Goal: Task Accomplishment & Management: Use online tool/utility

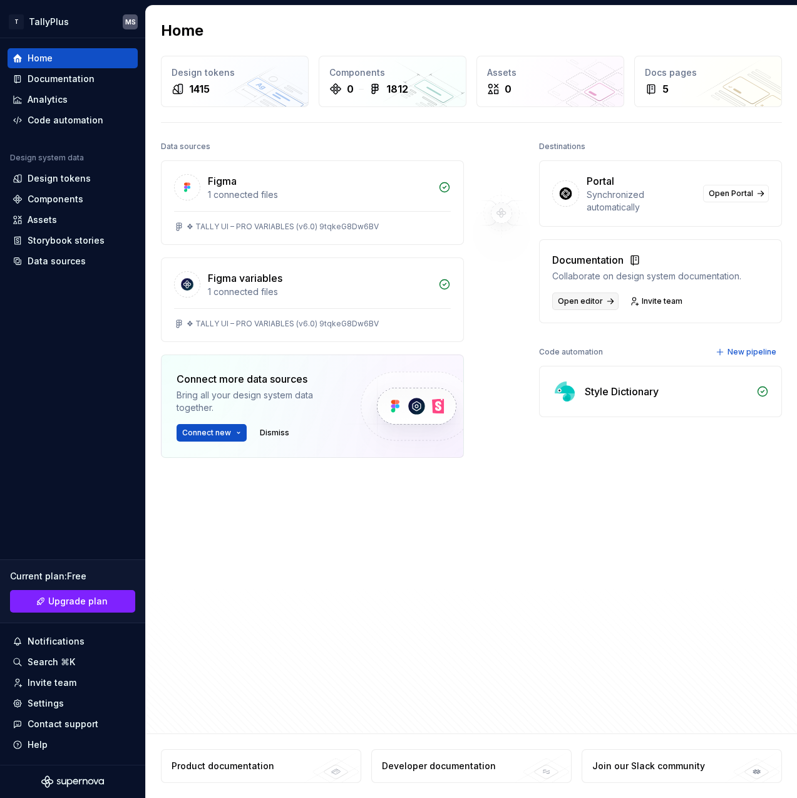
click at [581, 300] on span "Open editor" at bounding box center [580, 301] width 45 height 10
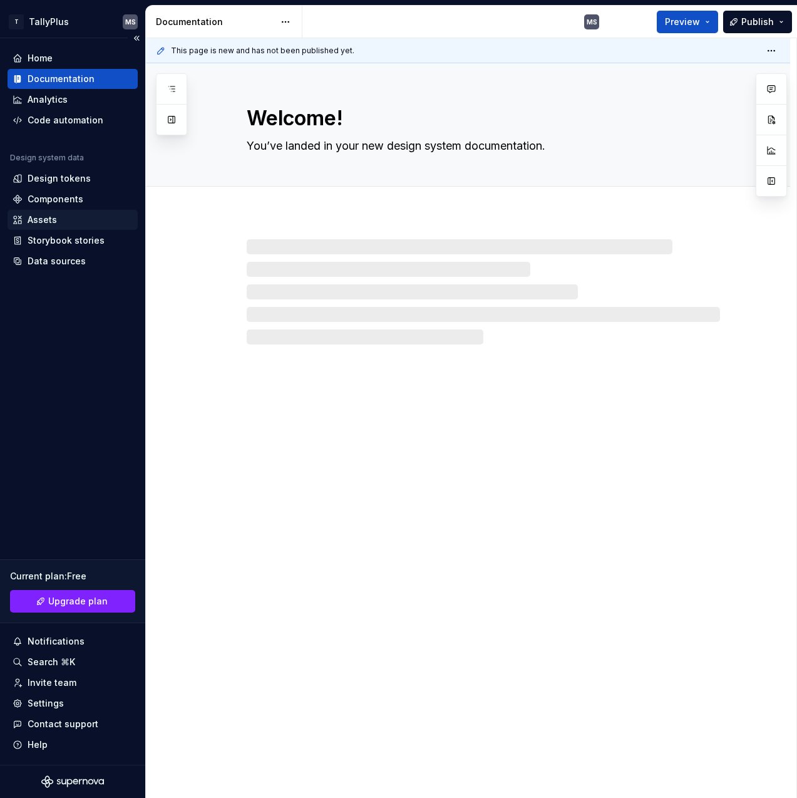
type textarea "*"
click at [59, 203] on div "Components" at bounding box center [56, 199] width 56 height 13
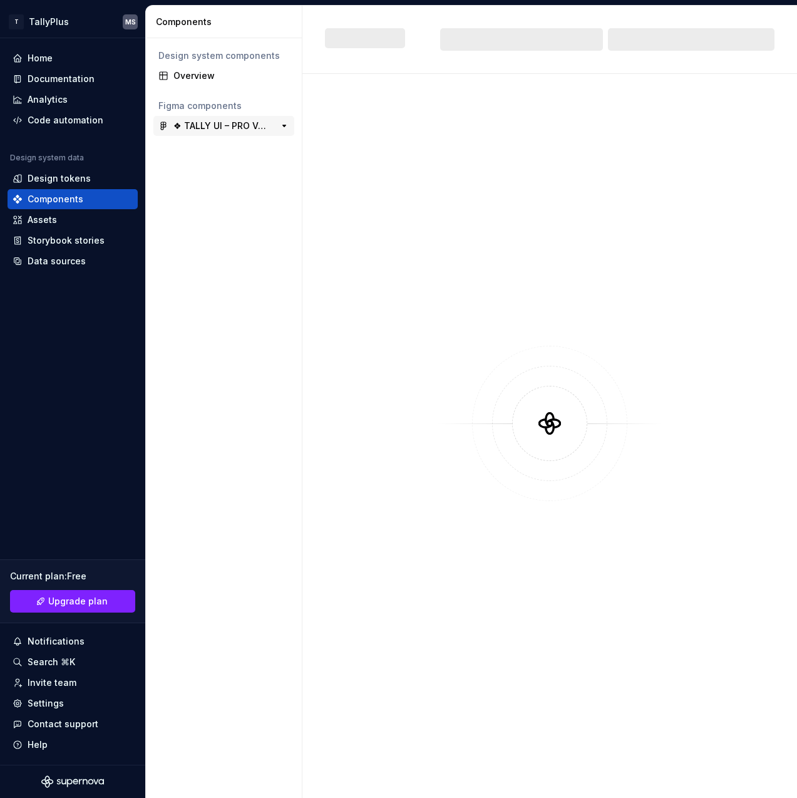
click at [201, 123] on div "❖ TALLY UI – PRO VARIABLES (v6.0) 9tqkeG8Dw6BV" at bounding box center [220, 126] width 93 height 13
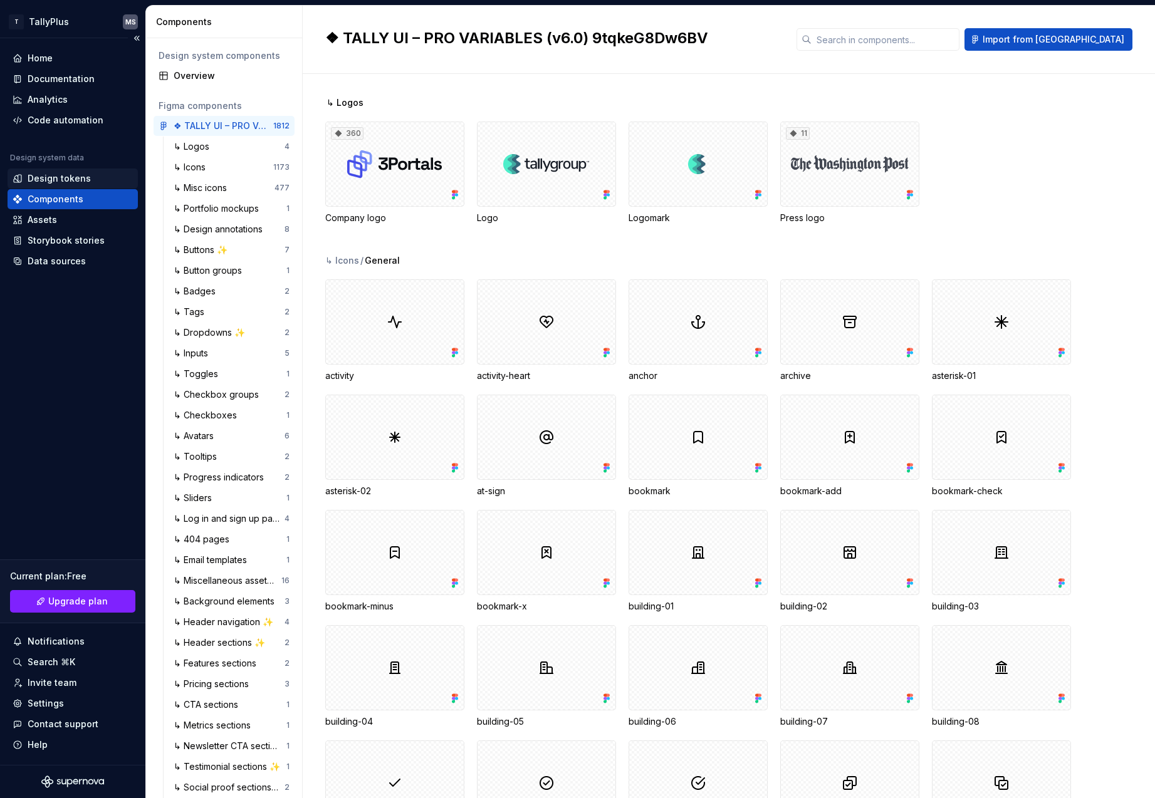
click at [42, 181] on div "Design tokens" at bounding box center [59, 178] width 63 height 13
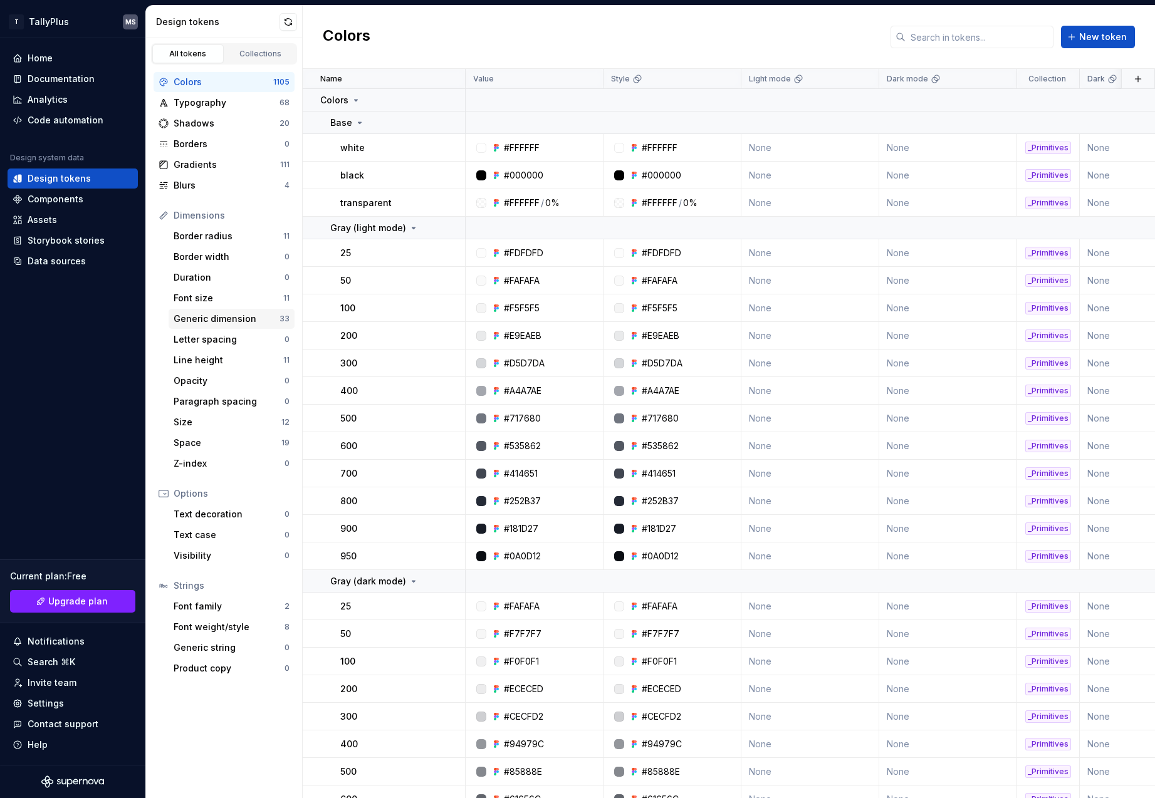
click at [214, 323] on div "Generic dimension" at bounding box center [227, 319] width 106 height 13
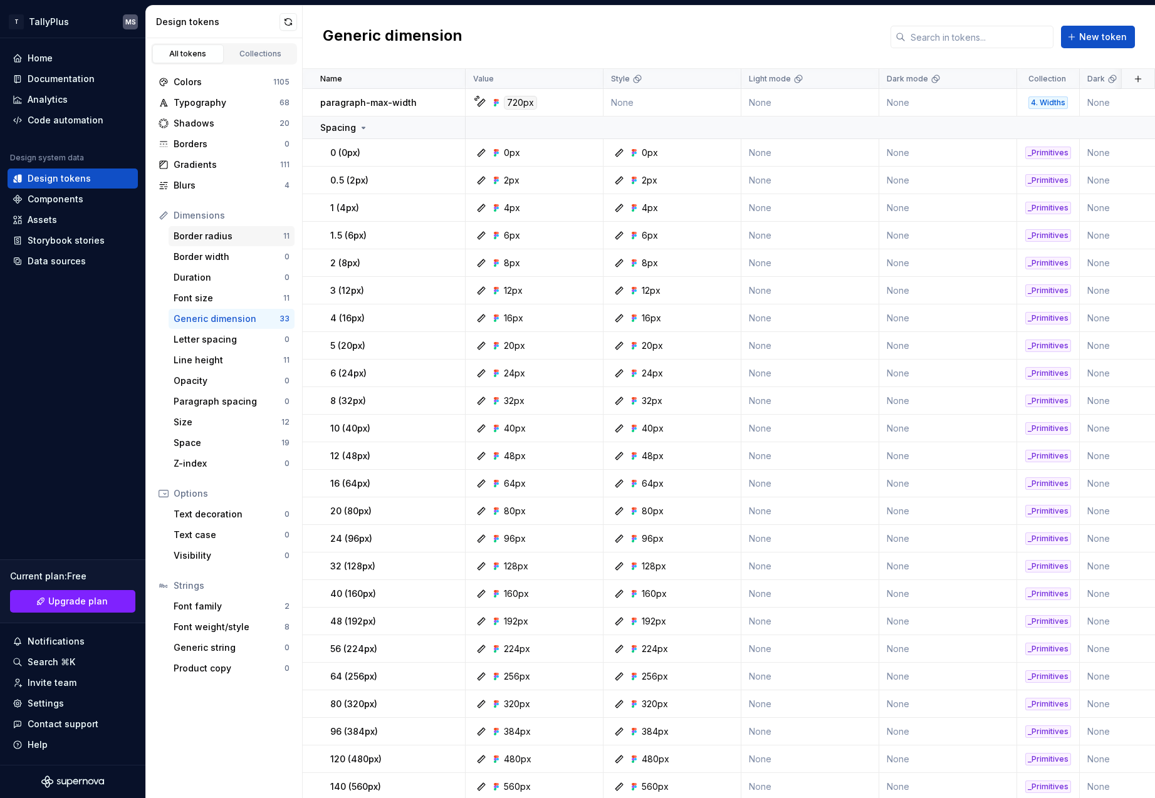
click at [204, 237] on div "Border radius" at bounding box center [229, 236] width 110 height 13
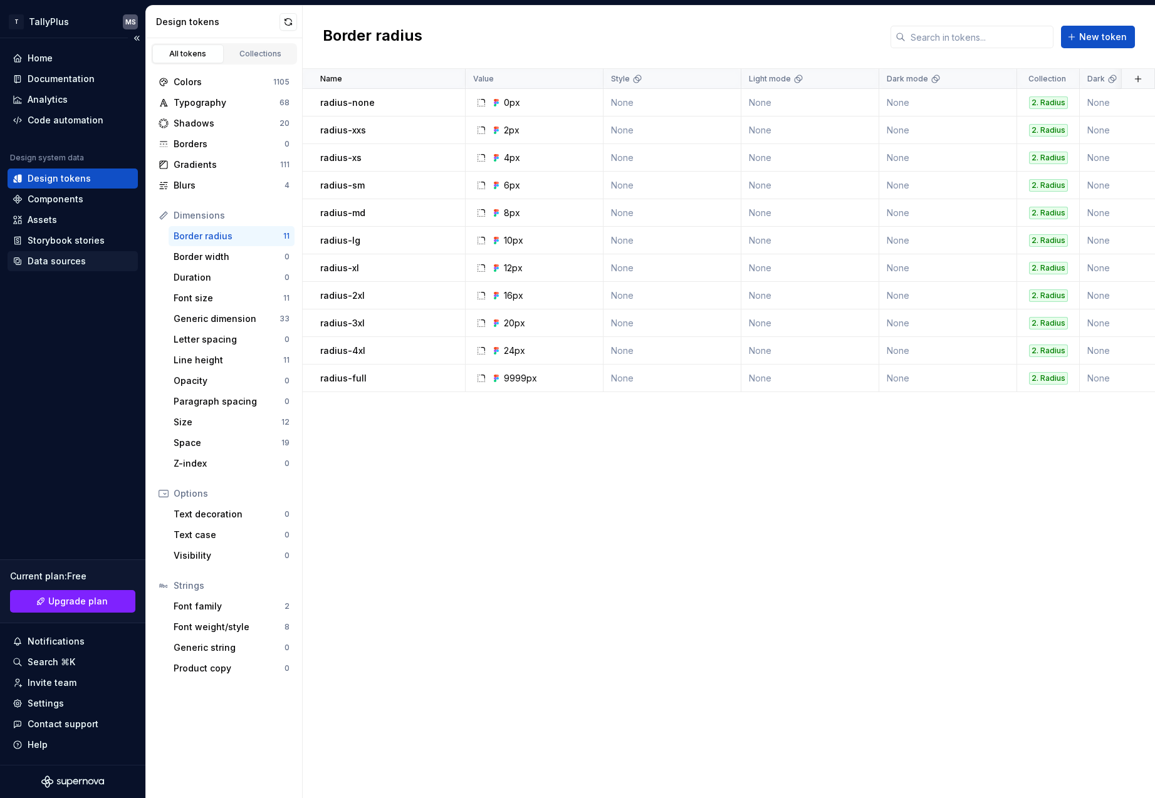
click at [64, 259] on div "Data sources" at bounding box center [57, 261] width 58 height 13
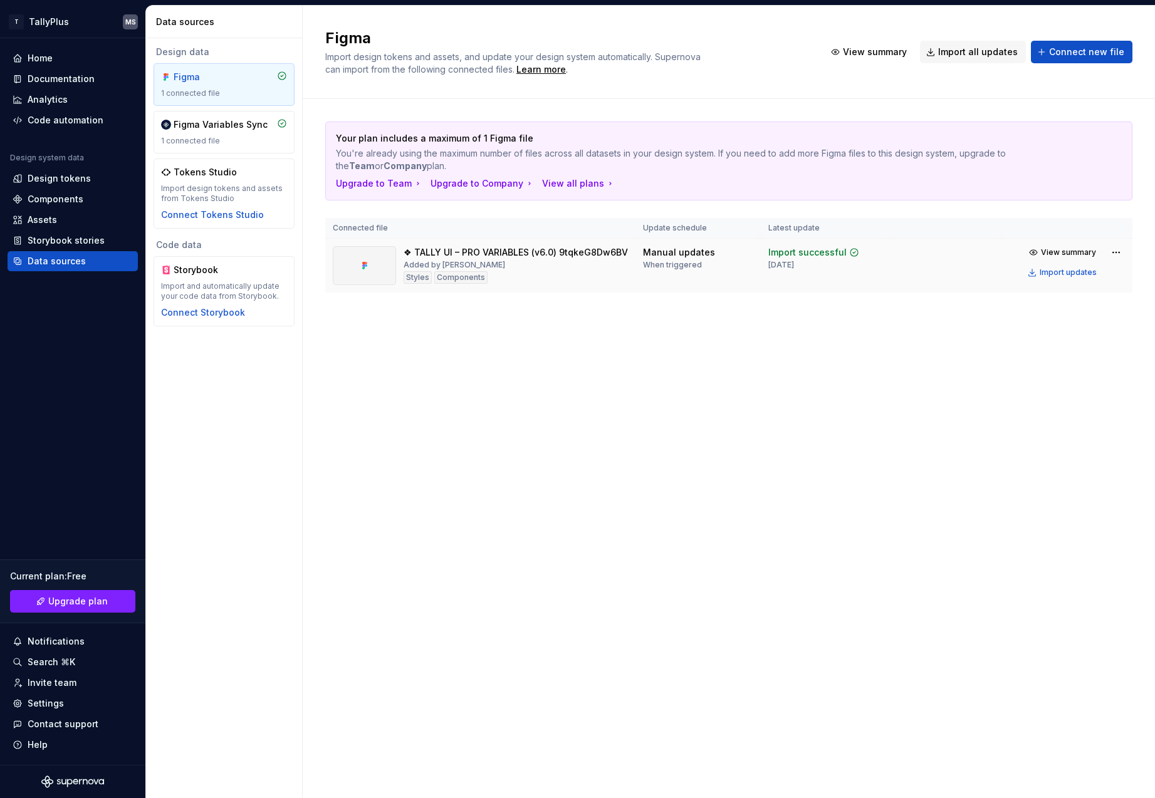
click at [462, 278] on div "Components" at bounding box center [460, 277] width 53 height 13
click at [421, 278] on div "Styles" at bounding box center [417, 277] width 28 height 13
click at [450, 276] on div "Components" at bounding box center [460, 277] width 53 height 13
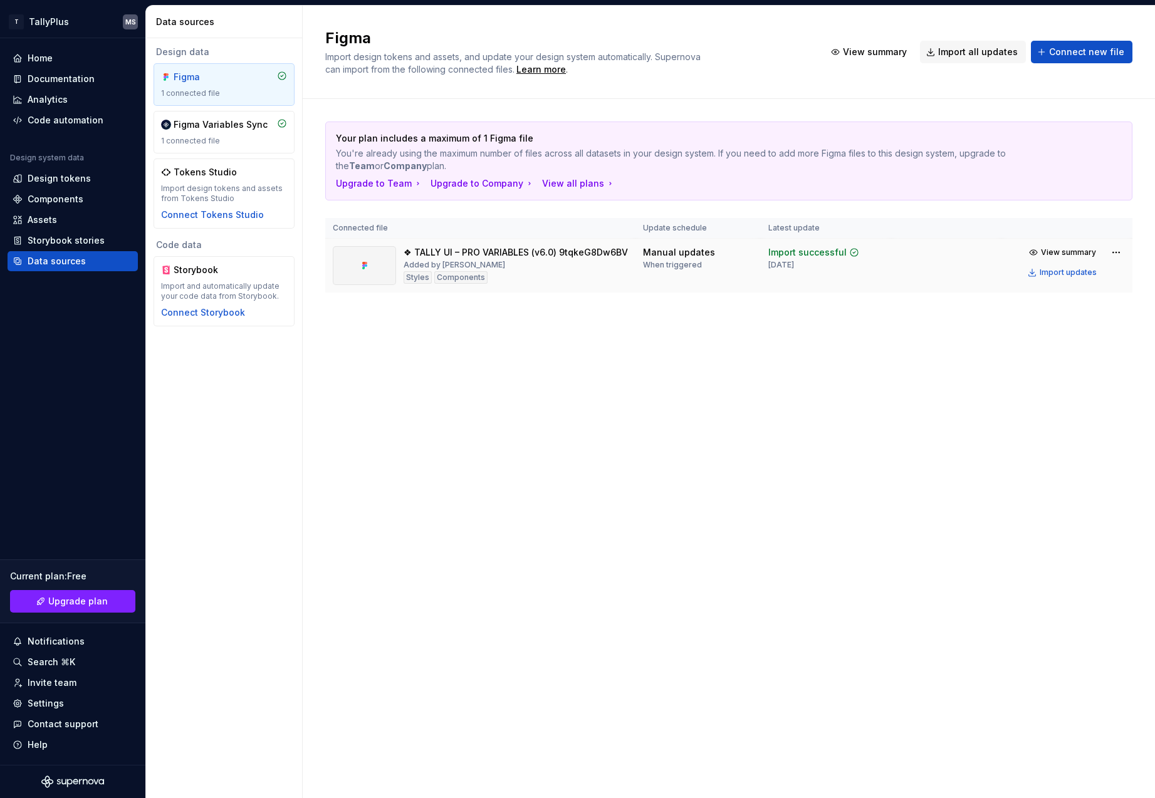
click at [451, 268] on div "Added by [PERSON_NAME]" at bounding box center [453, 265] width 101 height 10
click at [449, 274] on div "Components" at bounding box center [460, 277] width 53 height 13
click at [41, 242] on div "Storybook stories" at bounding box center [66, 240] width 77 height 13
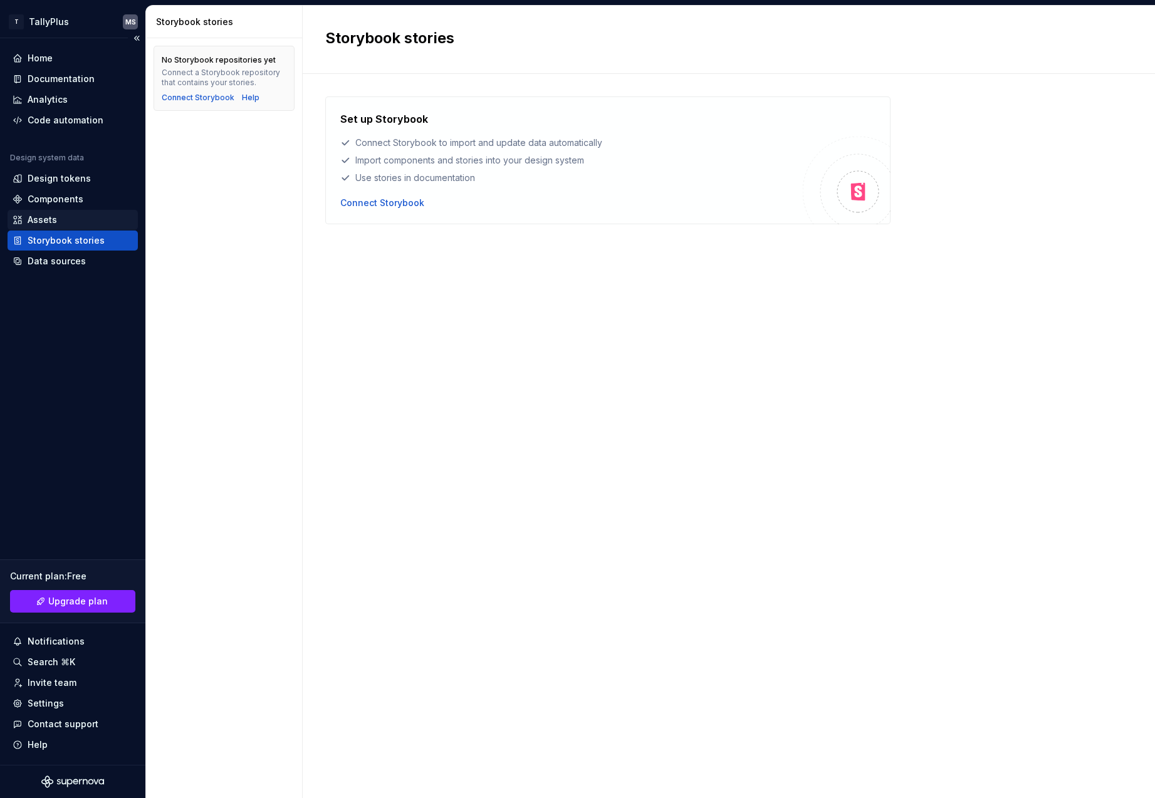
click at [41, 220] on div "Assets" at bounding box center [42, 220] width 29 height 13
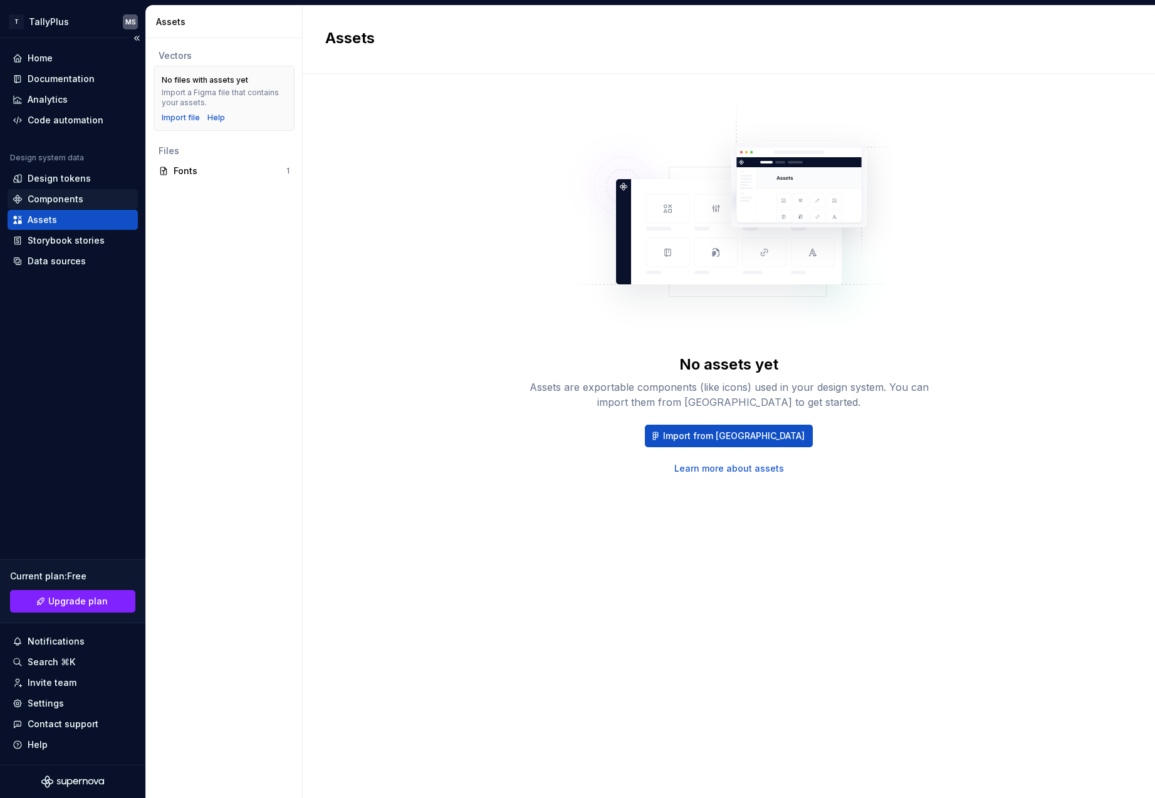
click at [43, 199] on div "Components" at bounding box center [56, 199] width 56 height 13
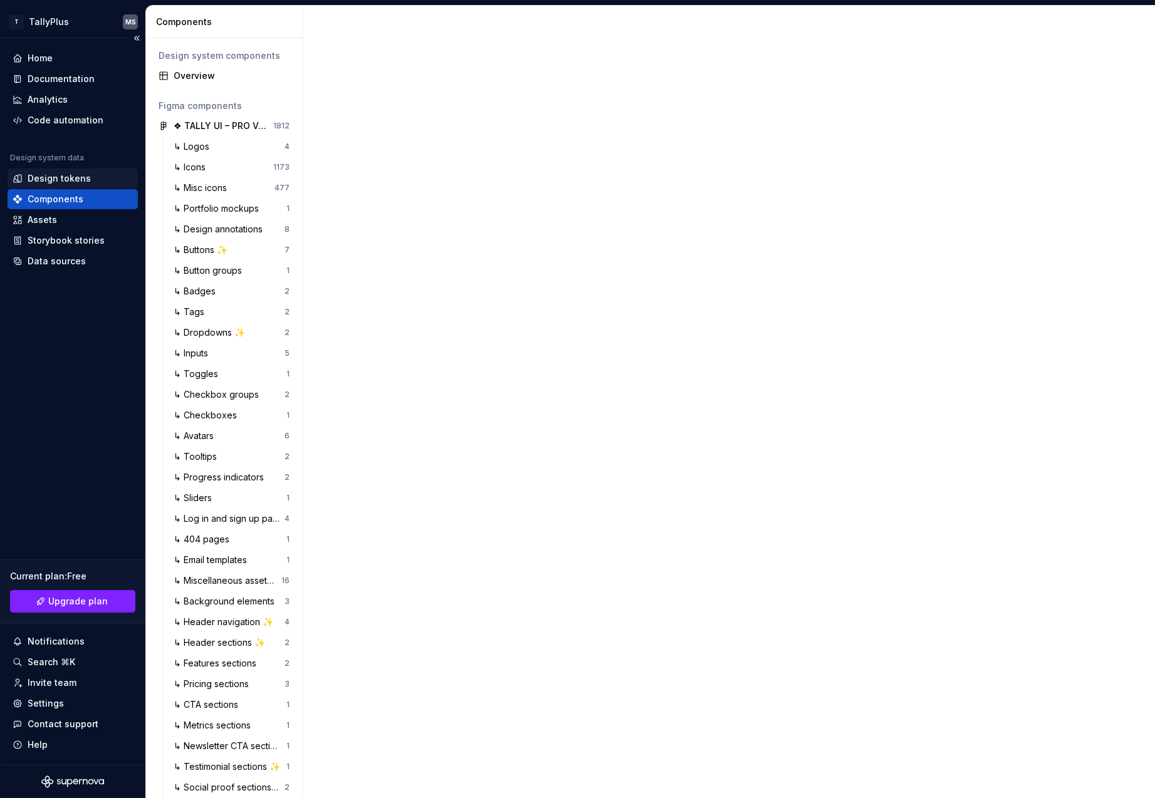
click at [55, 170] on div "Design tokens" at bounding box center [73, 179] width 130 height 20
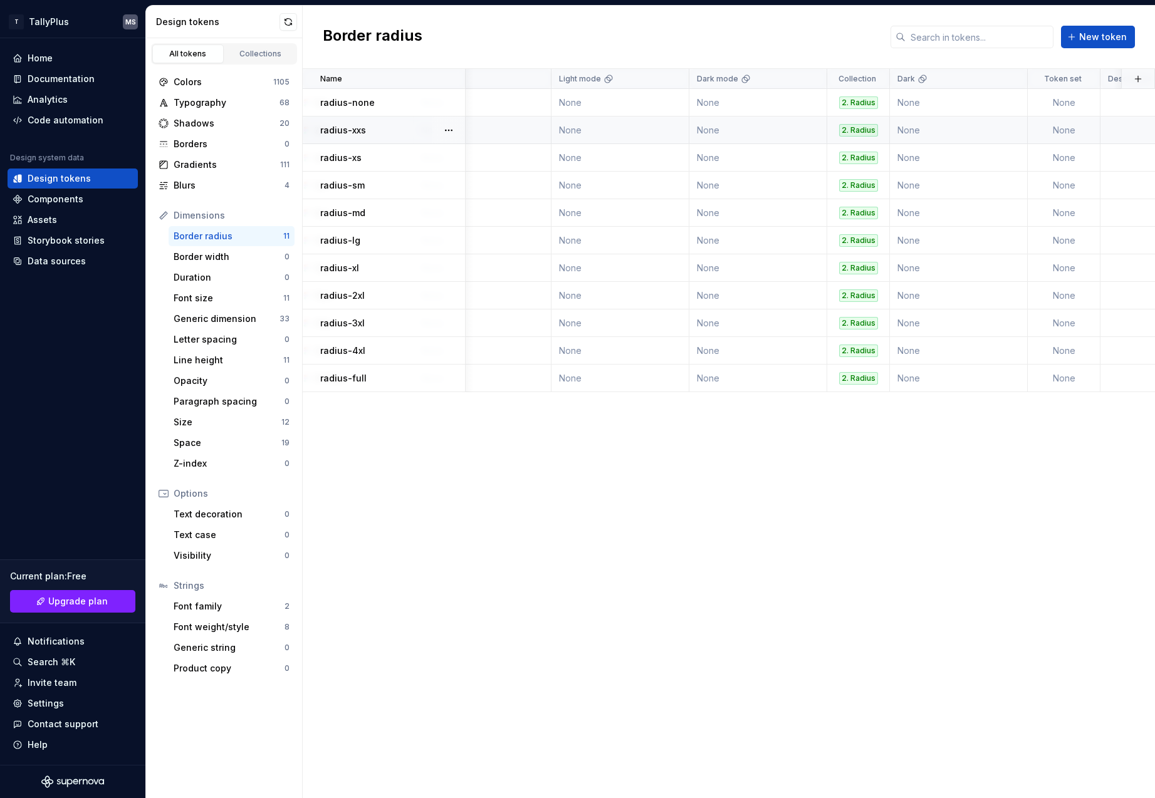
scroll to position [0, 202]
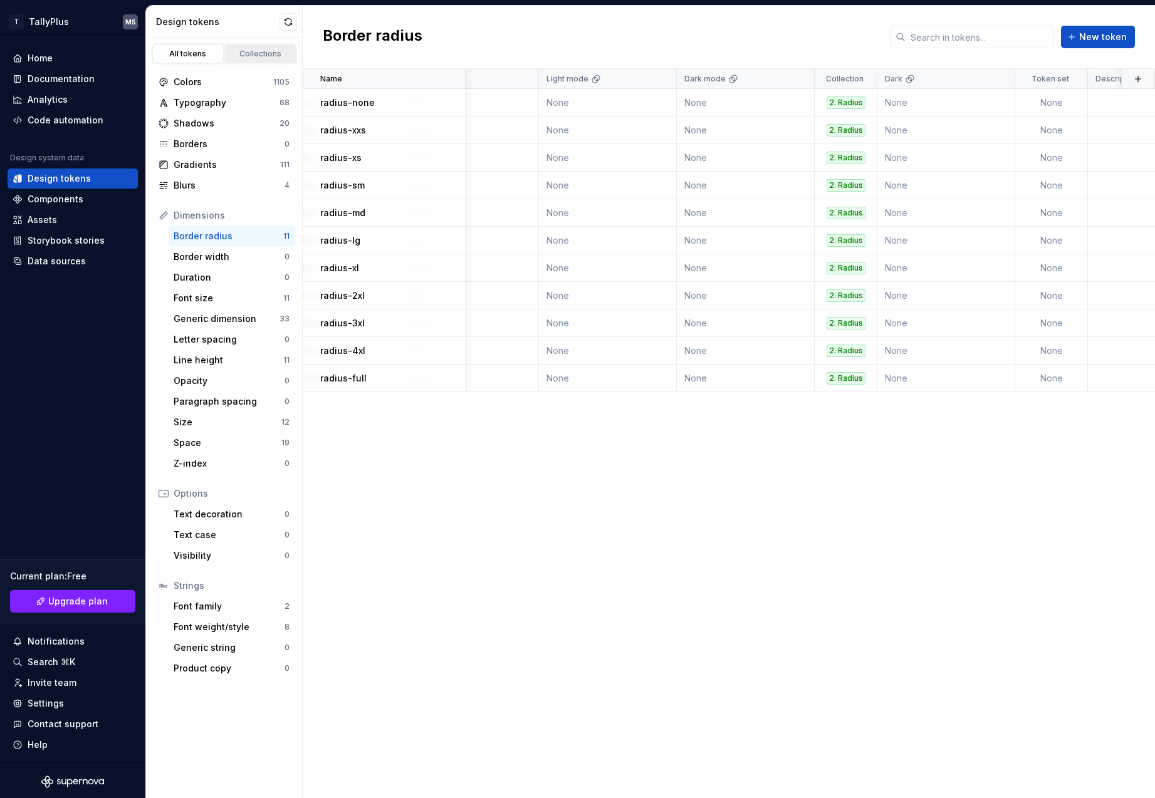
click at [256, 54] on div "Collections" at bounding box center [260, 54] width 63 height 10
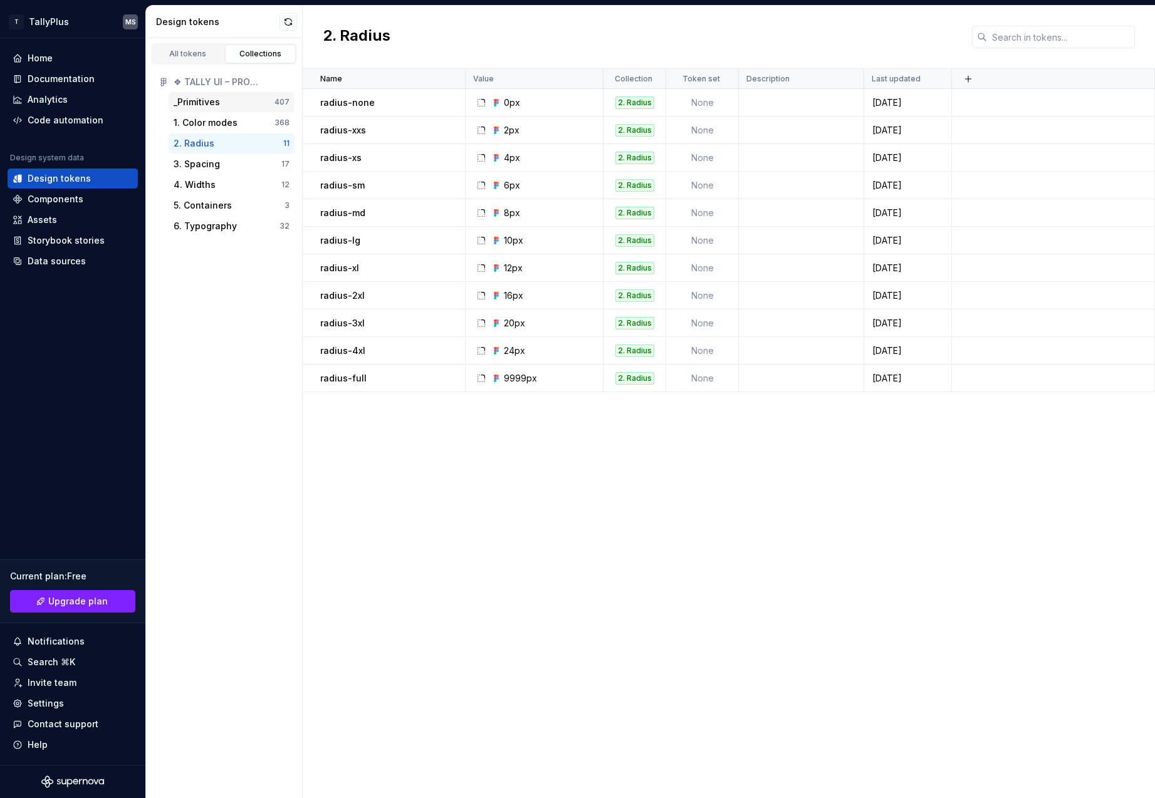
click at [195, 95] on div "_Primitives 407" at bounding box center [232, 102] width 126 height 20
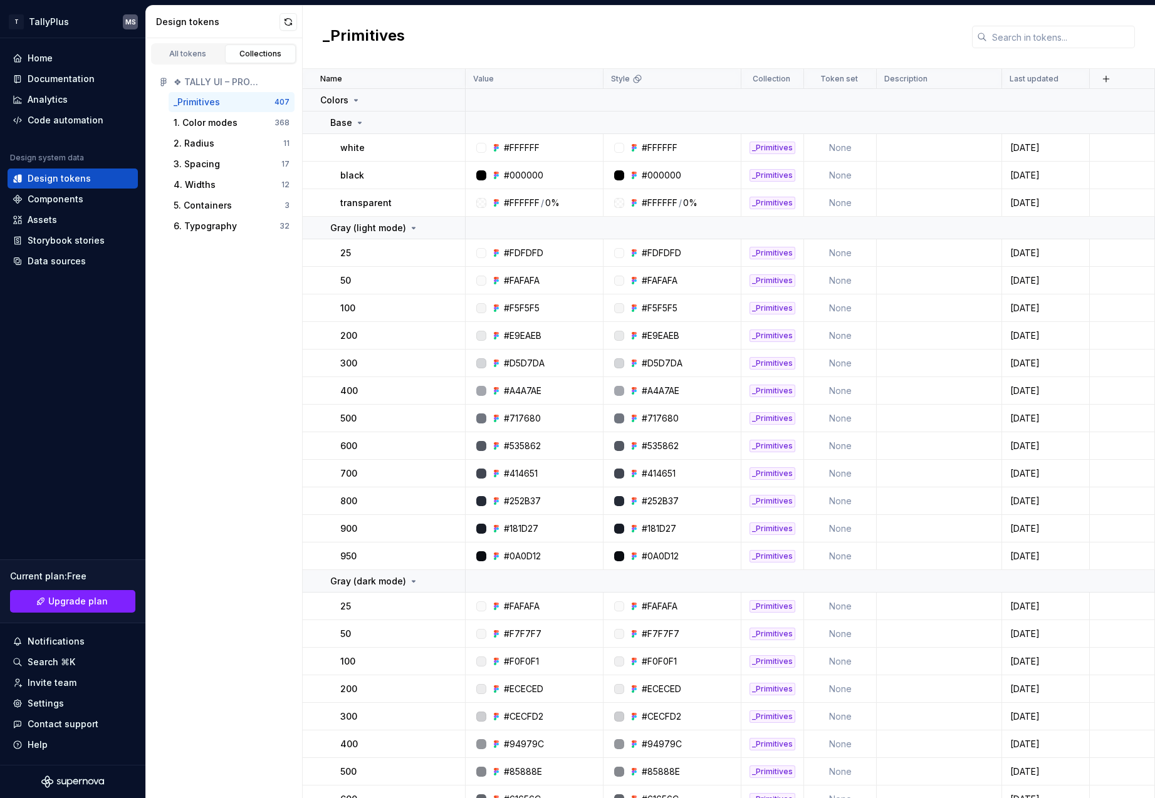
click at [199, 105] on div "_Primitives" at bounding box center [197, 102] width 46 height 13
click at [58, 118] on div "Code automation" at bounding box center [66, 120] width 76 height 13
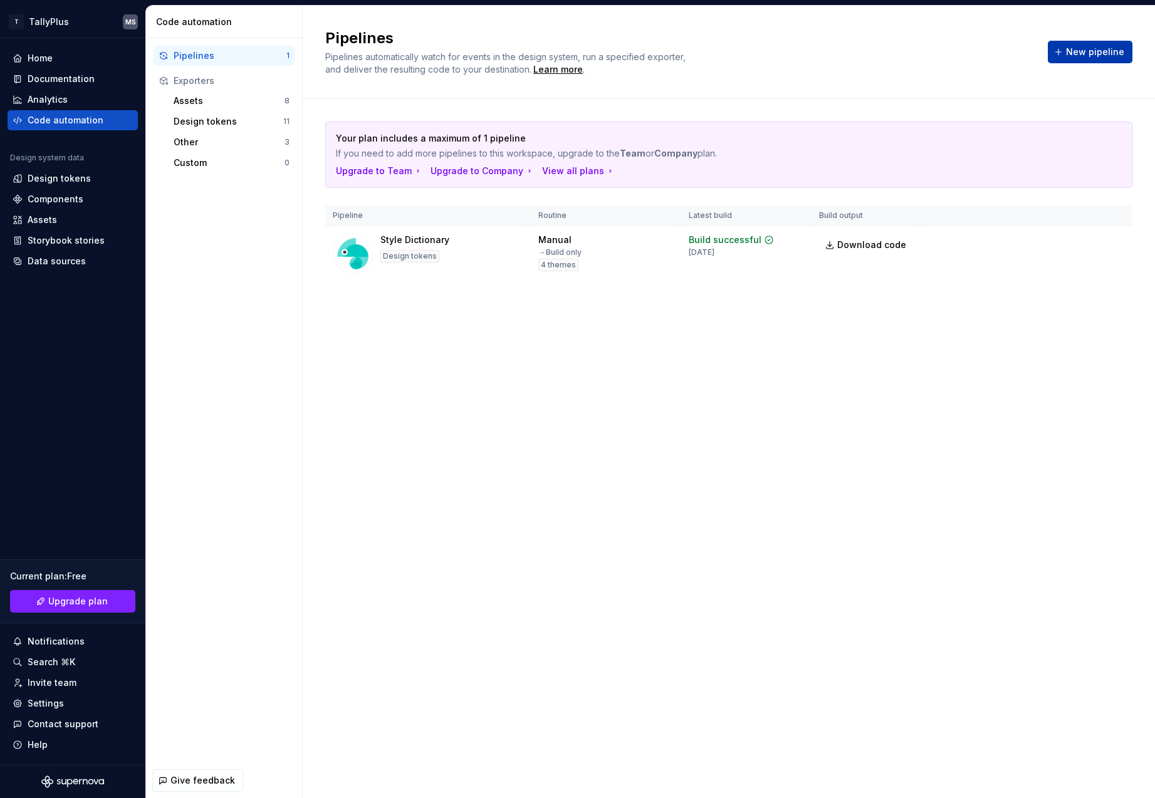
click at [797, 44] on button "New pipeline" at bounding box center [1089, 52] width 85 height 23
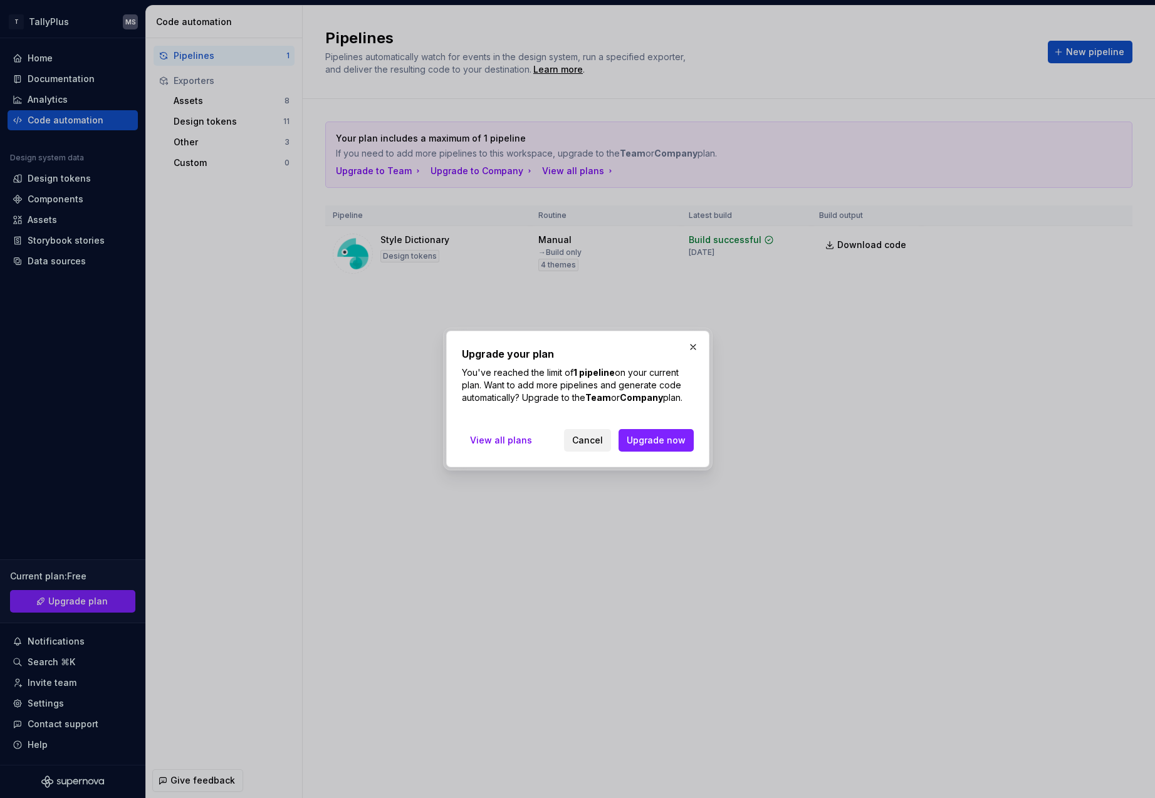
click at [595, 441] on span "Cancel" at bounding box center [587, 440] width 31 height 13
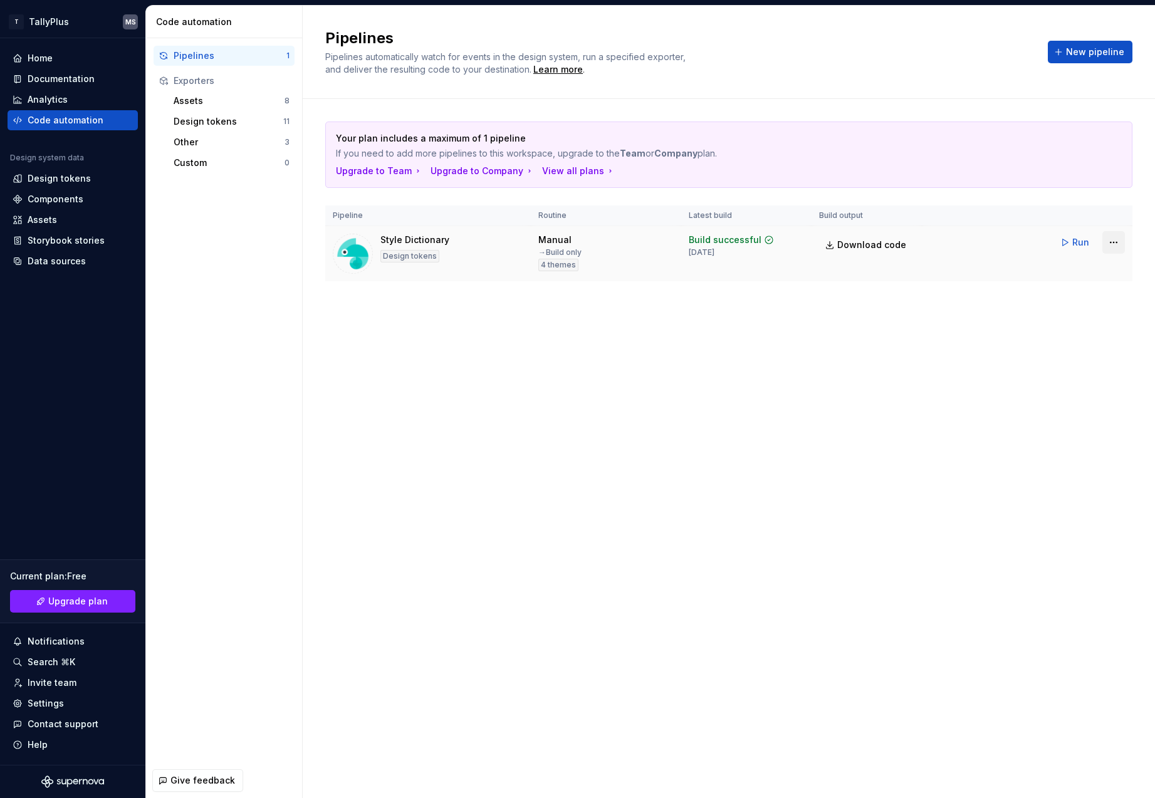
click at [797, 243] on html "T TallyPlus MS Home Documentation Analytics Code automation Design system data …" at bounding box center [577, 399] width 1155 height 798
click at [797, 266] on div "Edit pipeline" at bounding box center [1097, 269] width 107 height 13
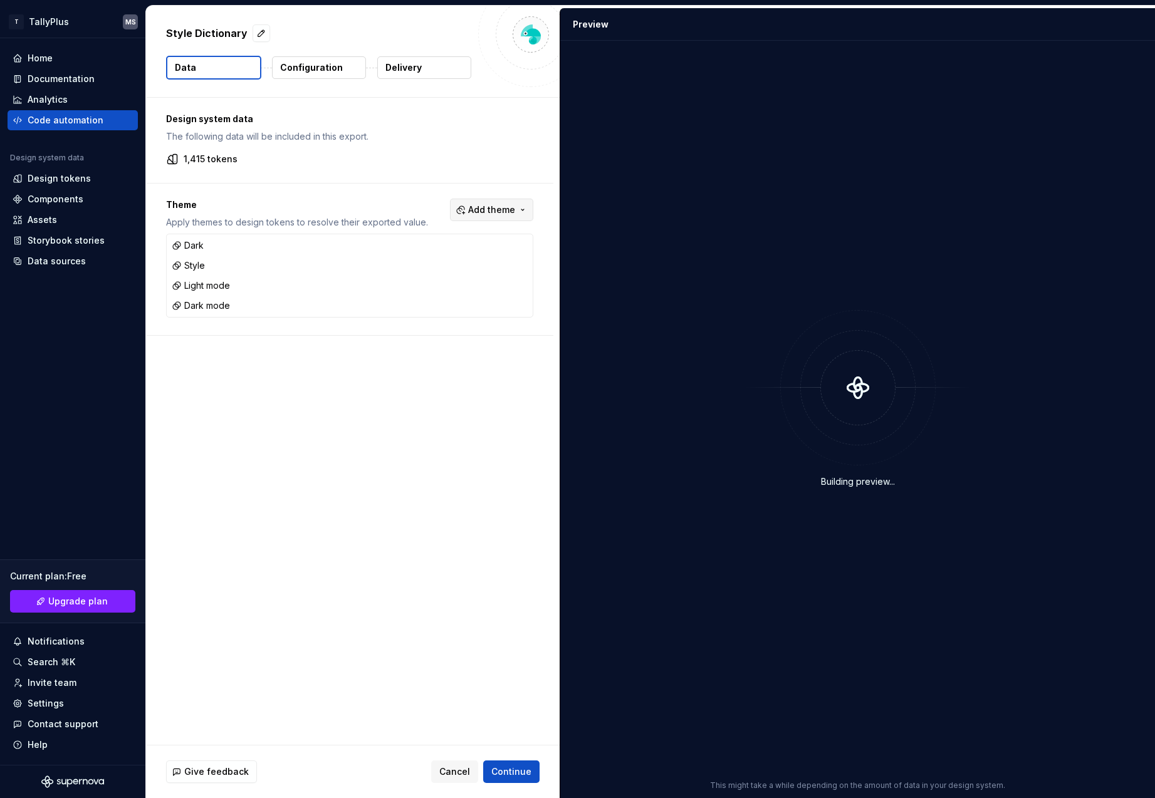
click at [486, 211] on span "Add theme" at bounding box center [491, 210] width 47 height 13
click at [393, 259] on div "Suggestions" at bounding box center [395, 260] width 10 height 10
click at [395, 278] on div "Suggestions" at bounding box center [395, 280] width 10 height 10
click at [402, 293] on span "Light mode" at bounding box center [457, 300] width 144 height 20
click at [398, 321] on div "Suggestions" at bounding box center [395, 320] width 10 height 10
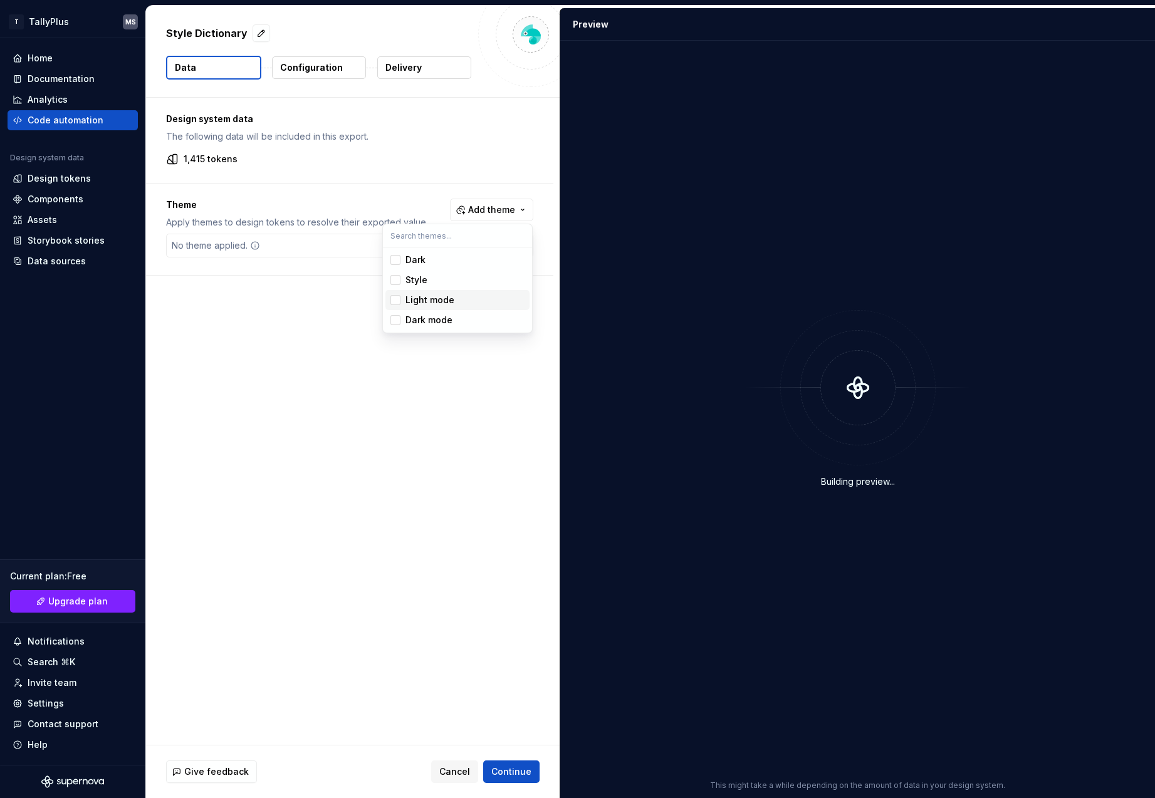
click at [418, 301] on div "Light mode" at bounding box center [429, 300] width 49 height 13
click at [415, 319] on div "Dark mode" at bounding box center [428, 320] width 47 height 13
click at [418, 262] on div "Dark" at bounding box center [415, 260] width 20 height 13
click at [418, 279] on div "Style" at bounding box center [416, 280] width 22 height 13
click at [519, 768] on html "T TallyPlus MS Home Documentation Analytics Code automation Design system data …" at bounding box center [577, 399] width 1155 height 798
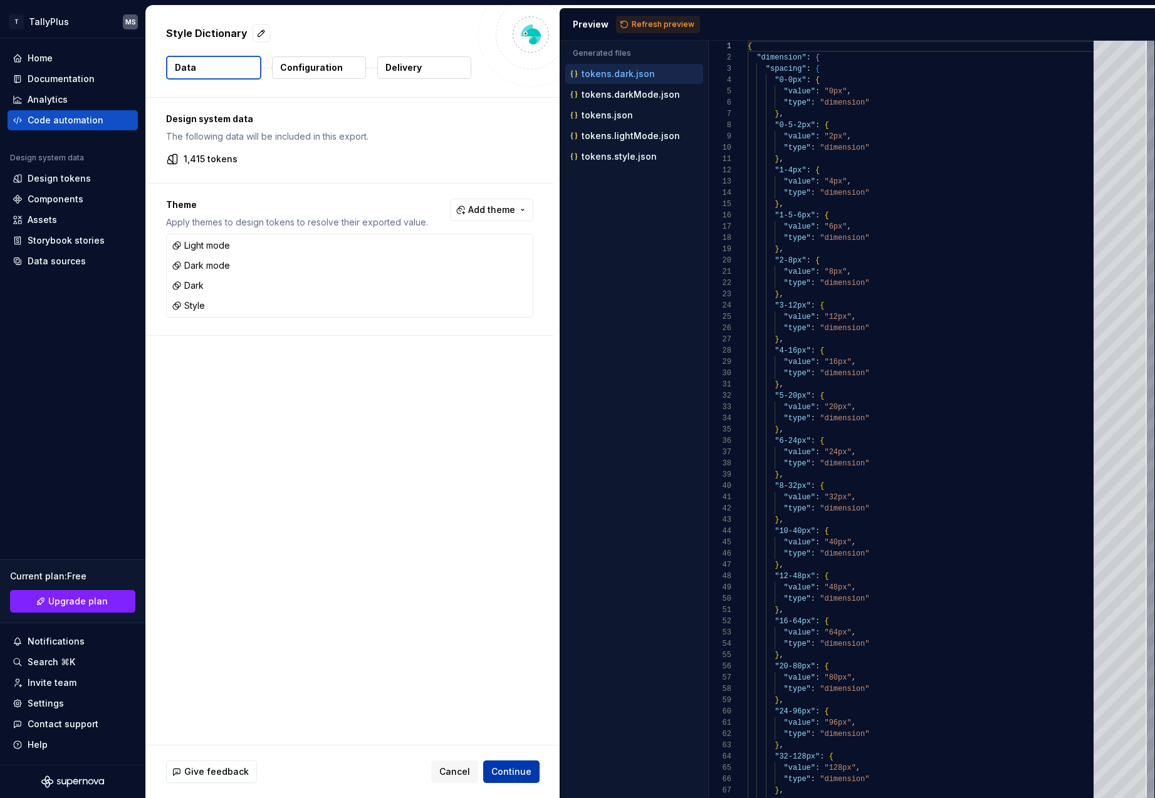
click at [508, 770] on span "Continue" at bounding box center [511, 772] width 40 height 13
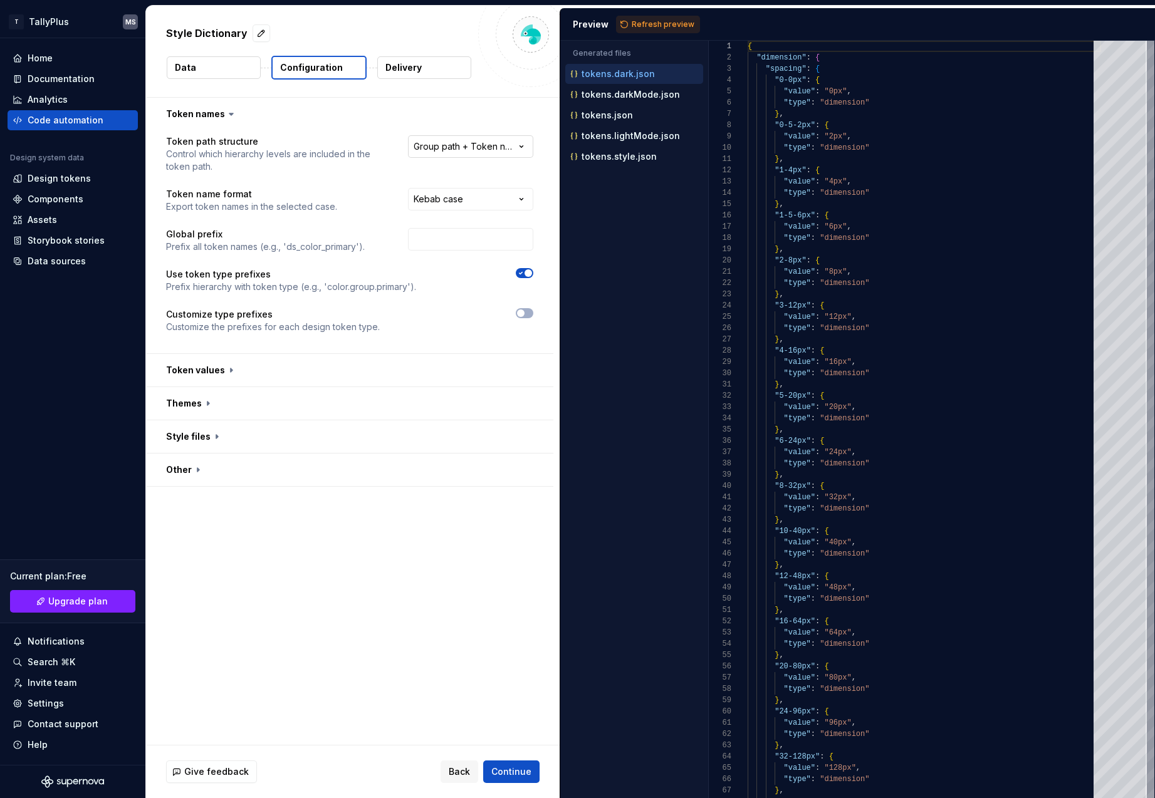
click at [466, 137] on html "**********" at bounding box center [577, 399] width 1155 height 798
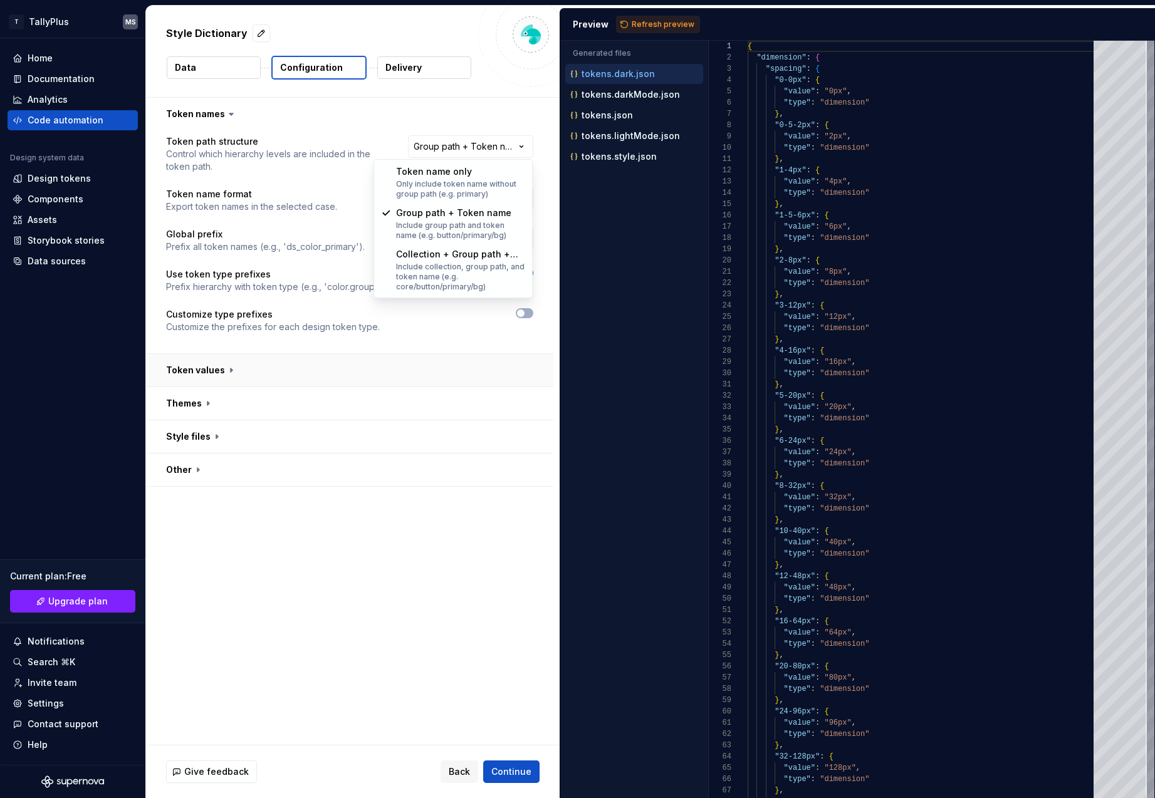
click at [226, 362] on html "**********" at bounding box center [577, 399] width 1155 height 798
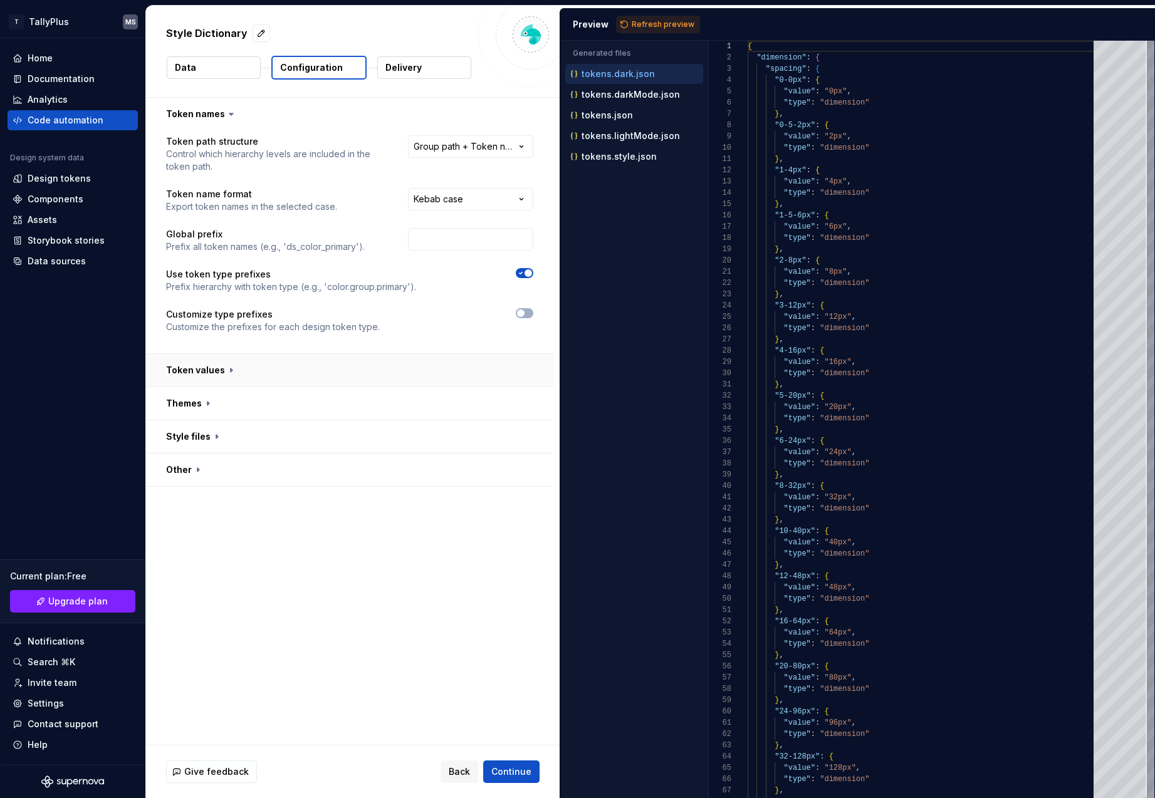
click at [225, 373] on button "button" at bounding box center [349, 370] width 407 height 33
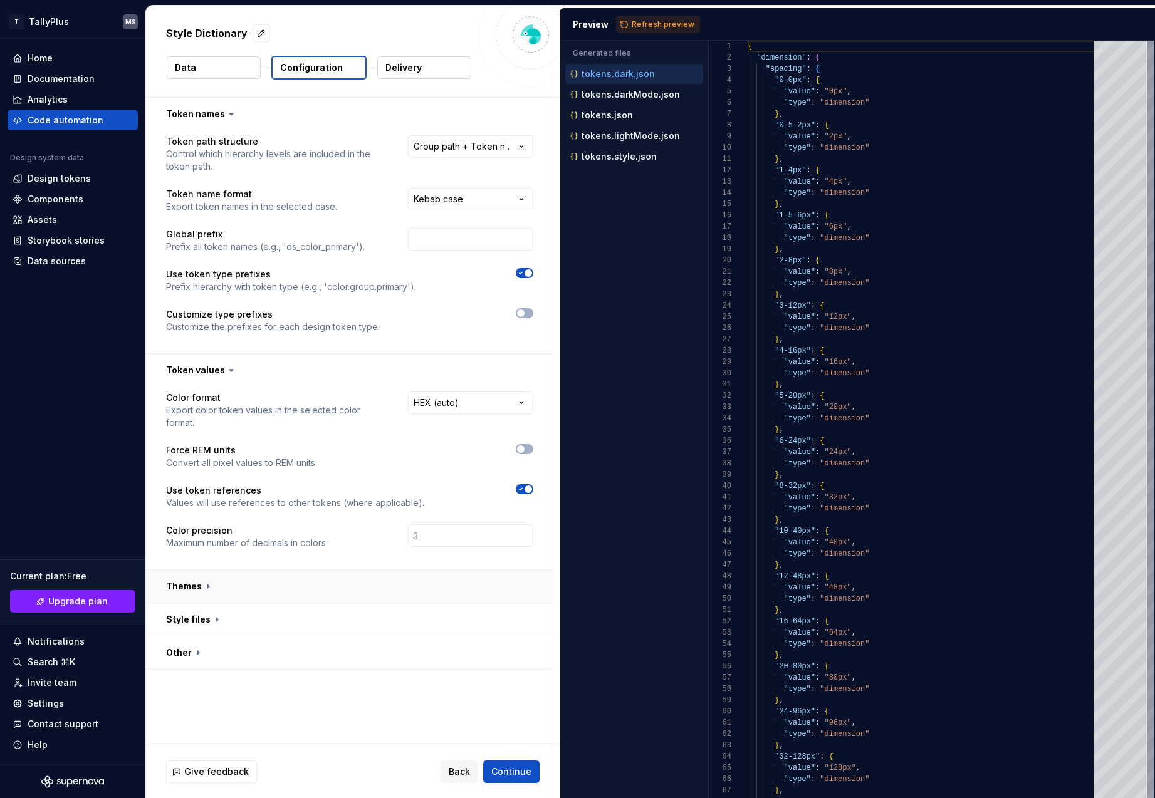
click at [212, 593] on button "button" at bounding box center [349, 586] width 407 height 33
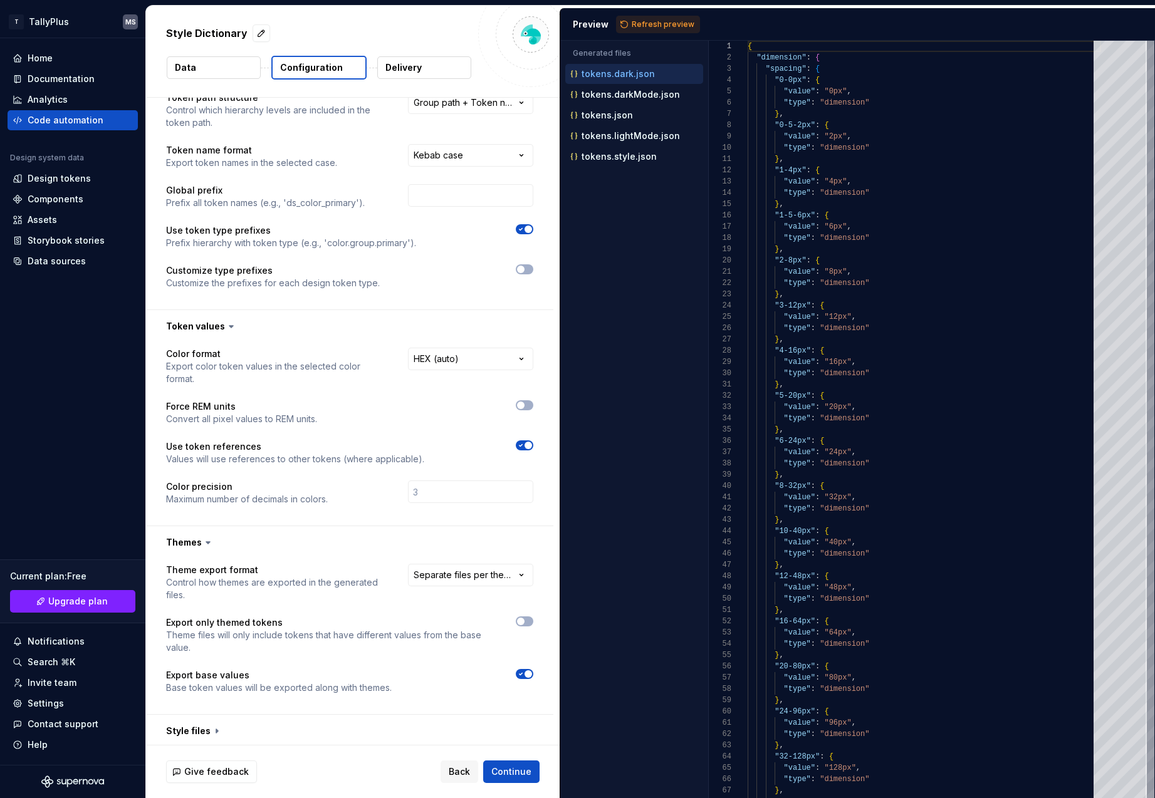
scroll to position [80, 0]
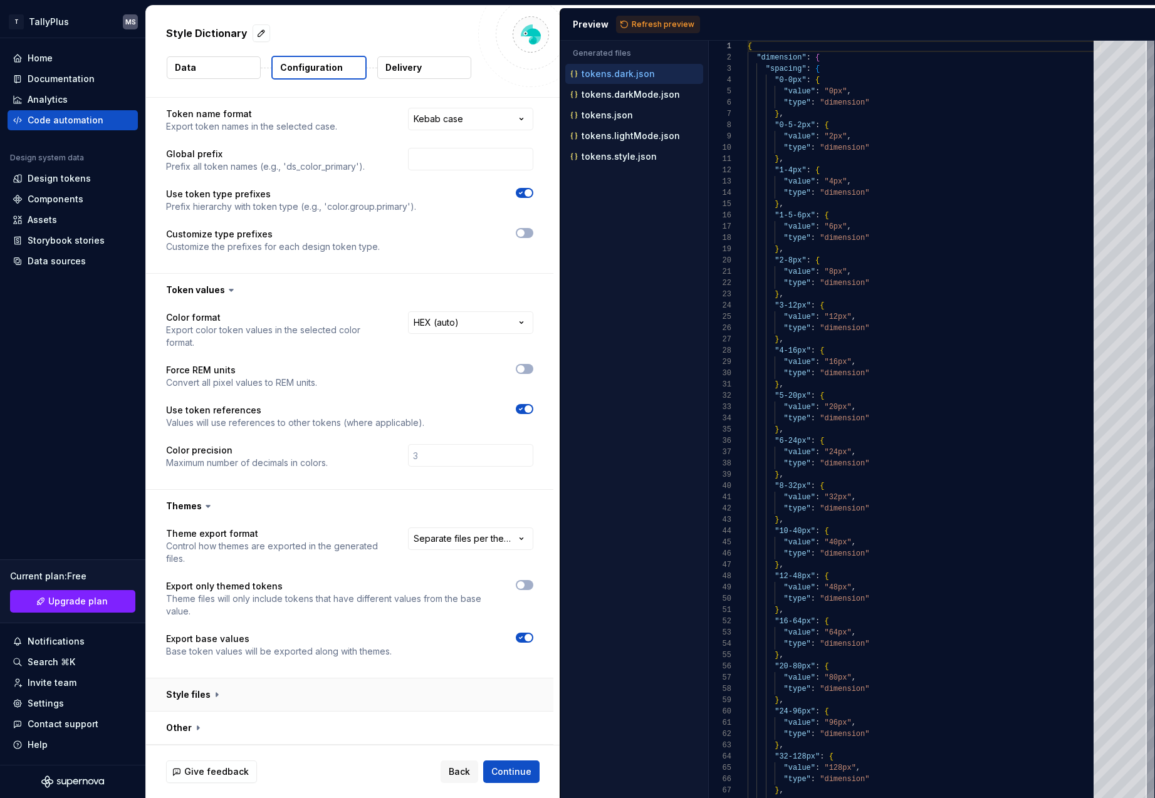
click at [227, 696] on button "button" at bounding box center [349, 694] width 407 height 33
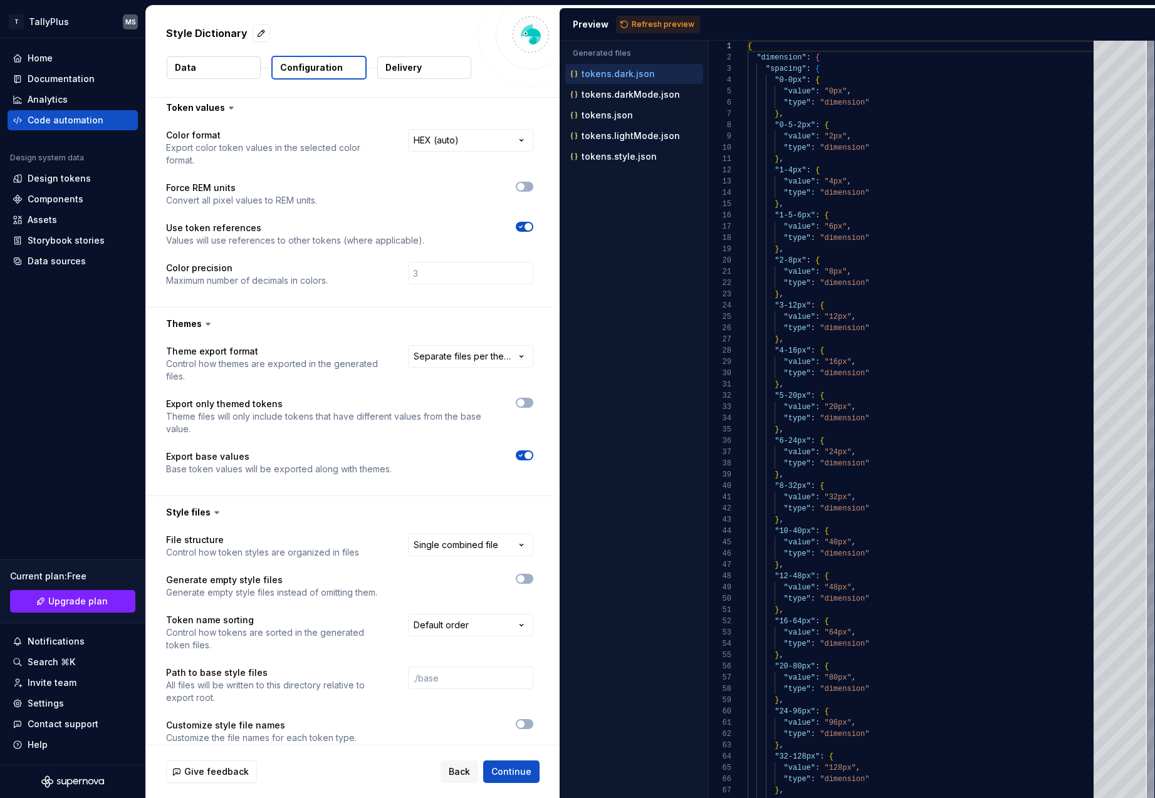
scroll to position [316, 0]
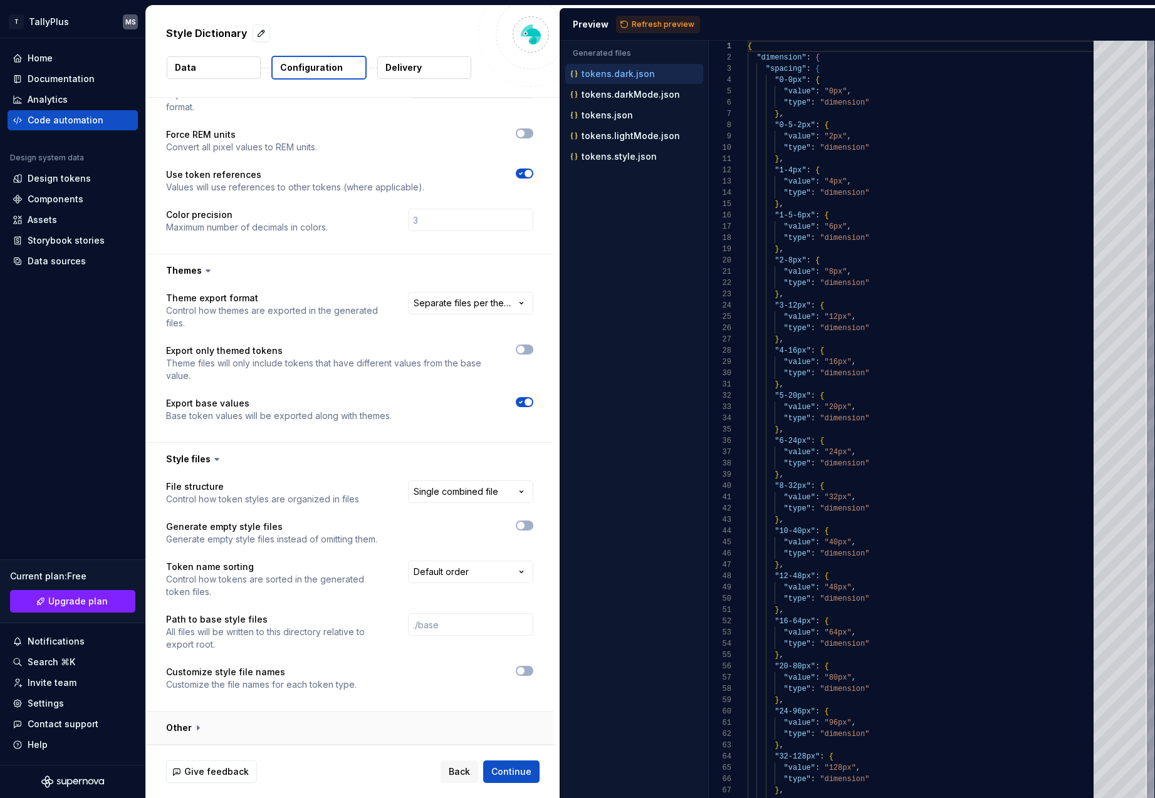
click at [196, 725] on button "button" at bounding box center [349, 728] width 407 height 33
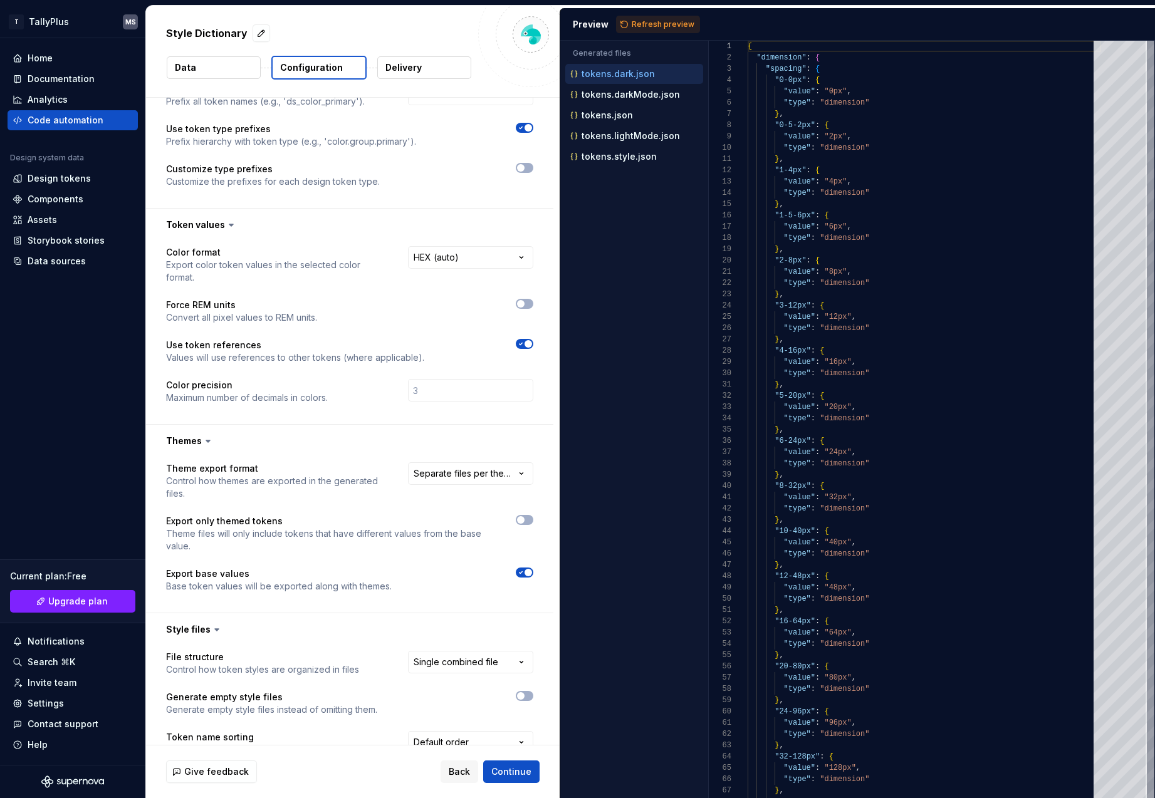
scroll to position [0, 0]
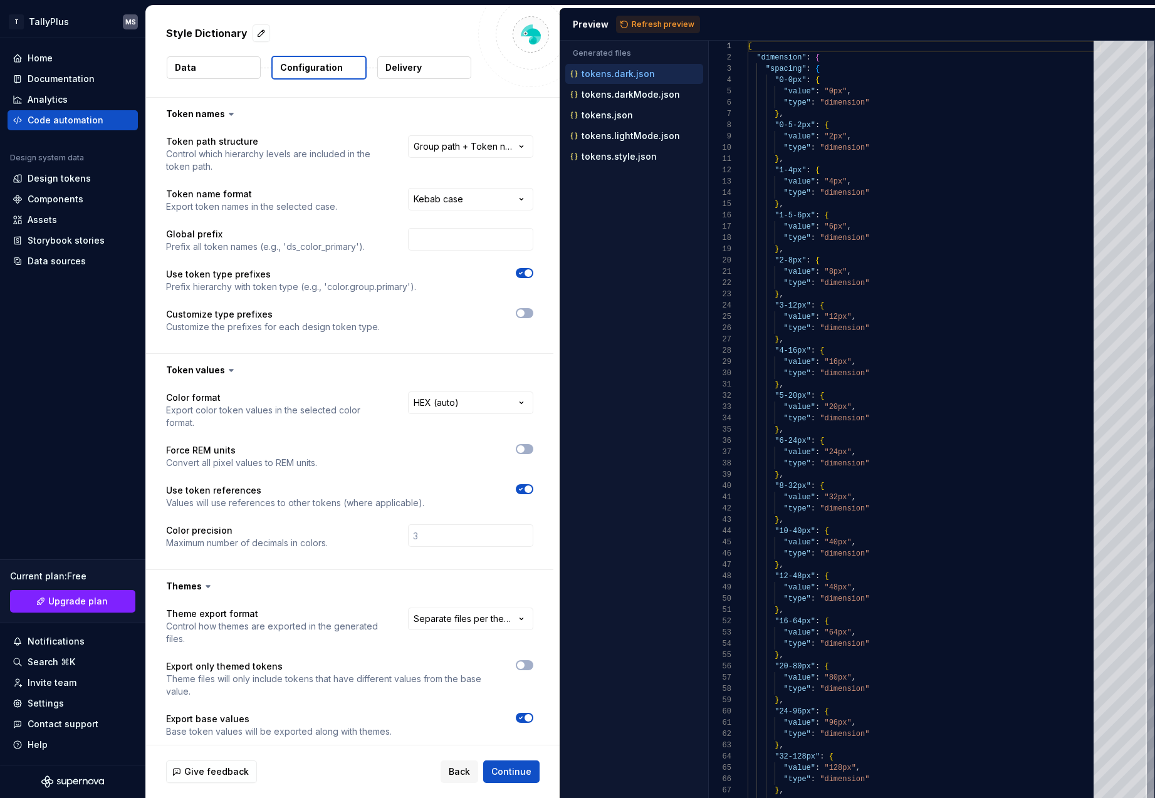
click at [419, 66] on p "Delivery" at bounding box center [403, 67] width 36 height 13
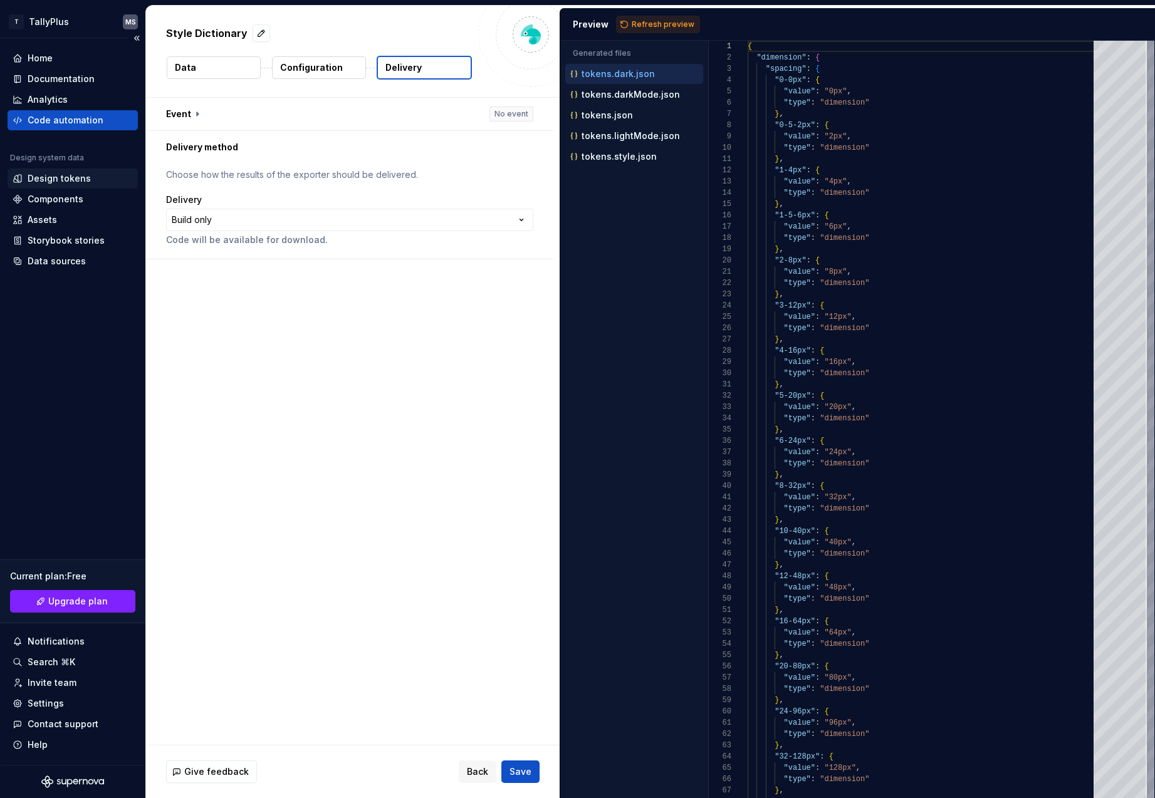
click at [45, 180] on div "Design tokens" at bounding box center [59, 178] width 63 height 13
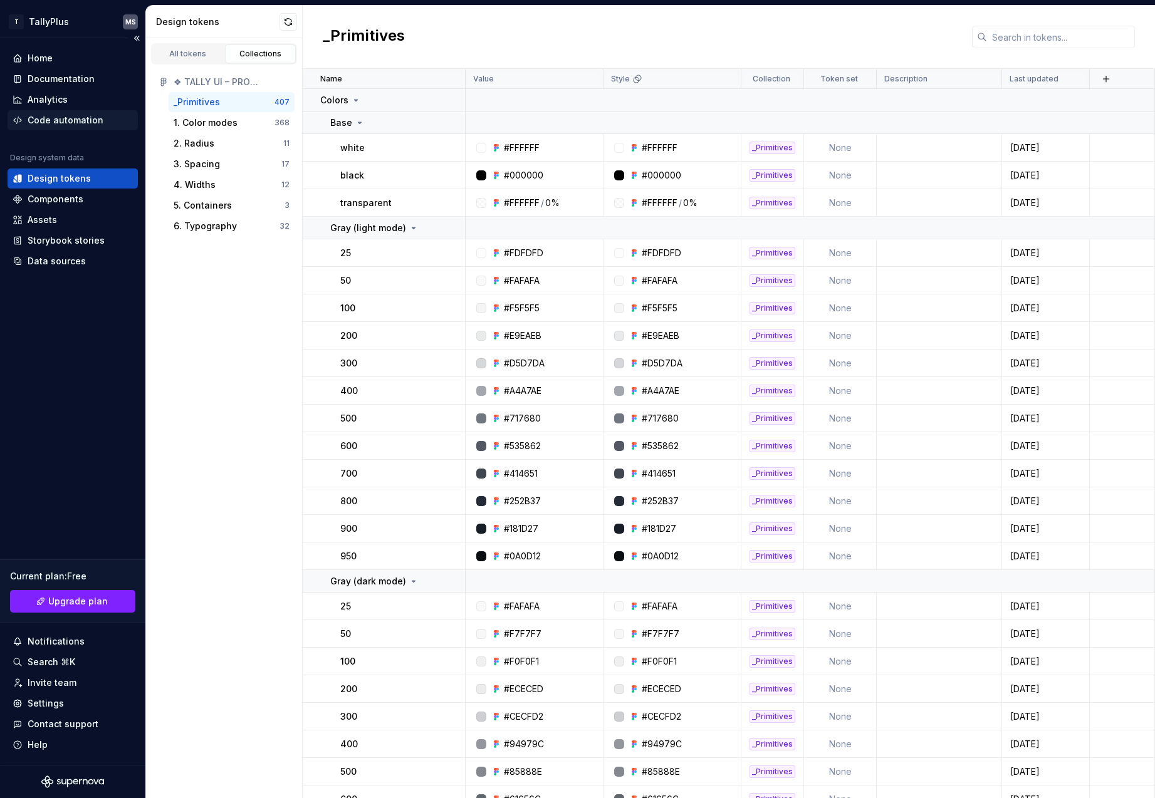
click at [54, 119] on div "Code automation" at bounding box center [66, 120] width 76 height 13
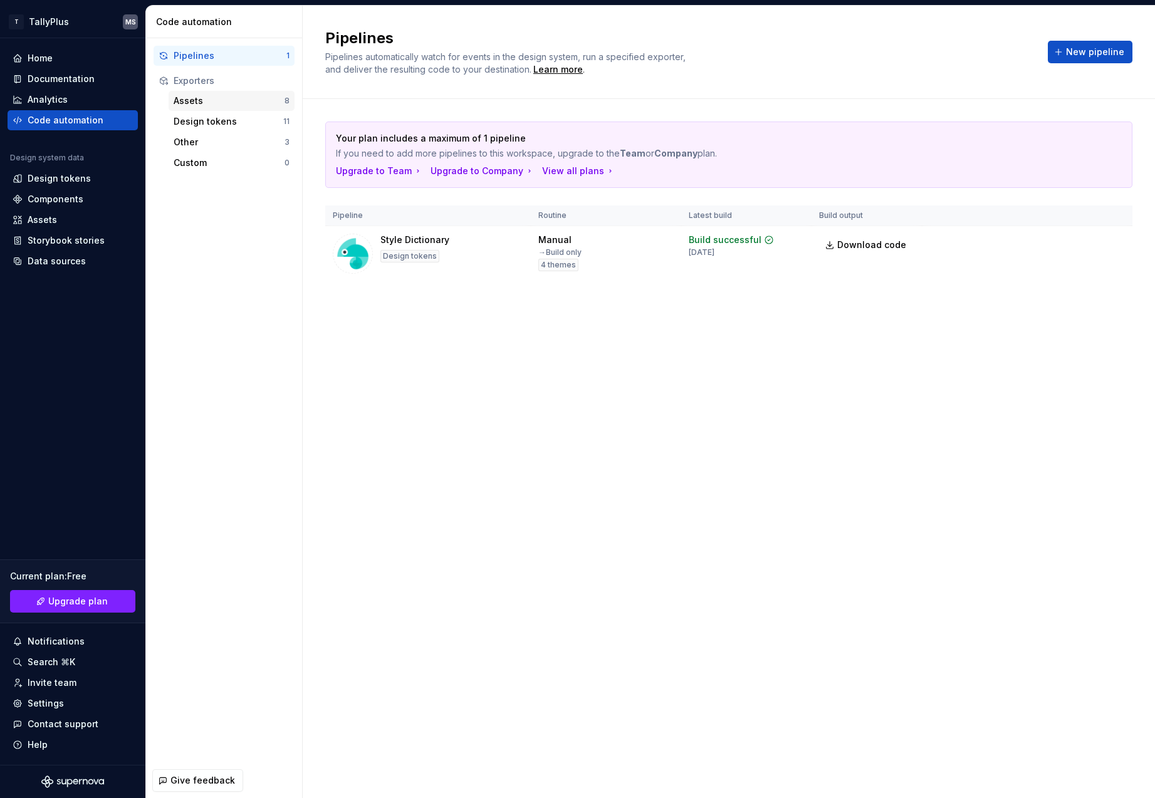
click at [193, 100] on div "Assets" at bounding box center [229, 101] width 111 height 13
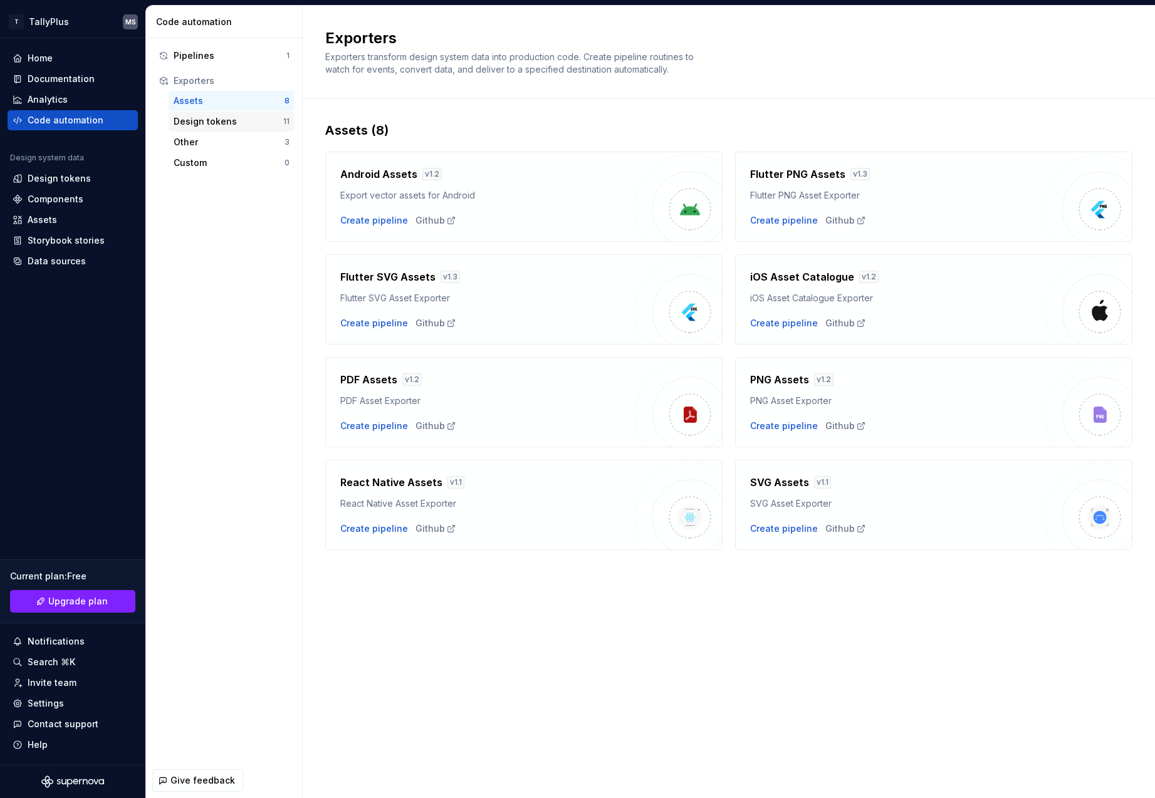
click at [207, 122] on div "Design tokens" at bounding box center [229, 121] width 110 height 13
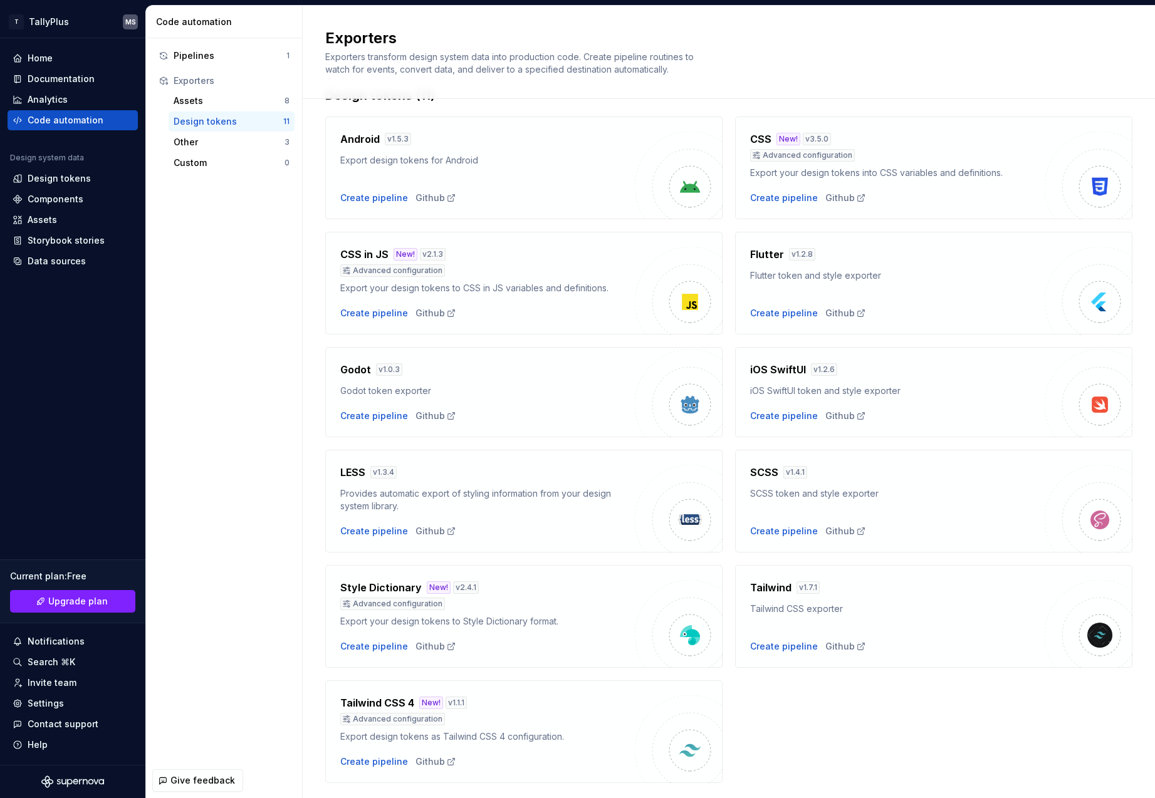
scroll to position [68, 0]
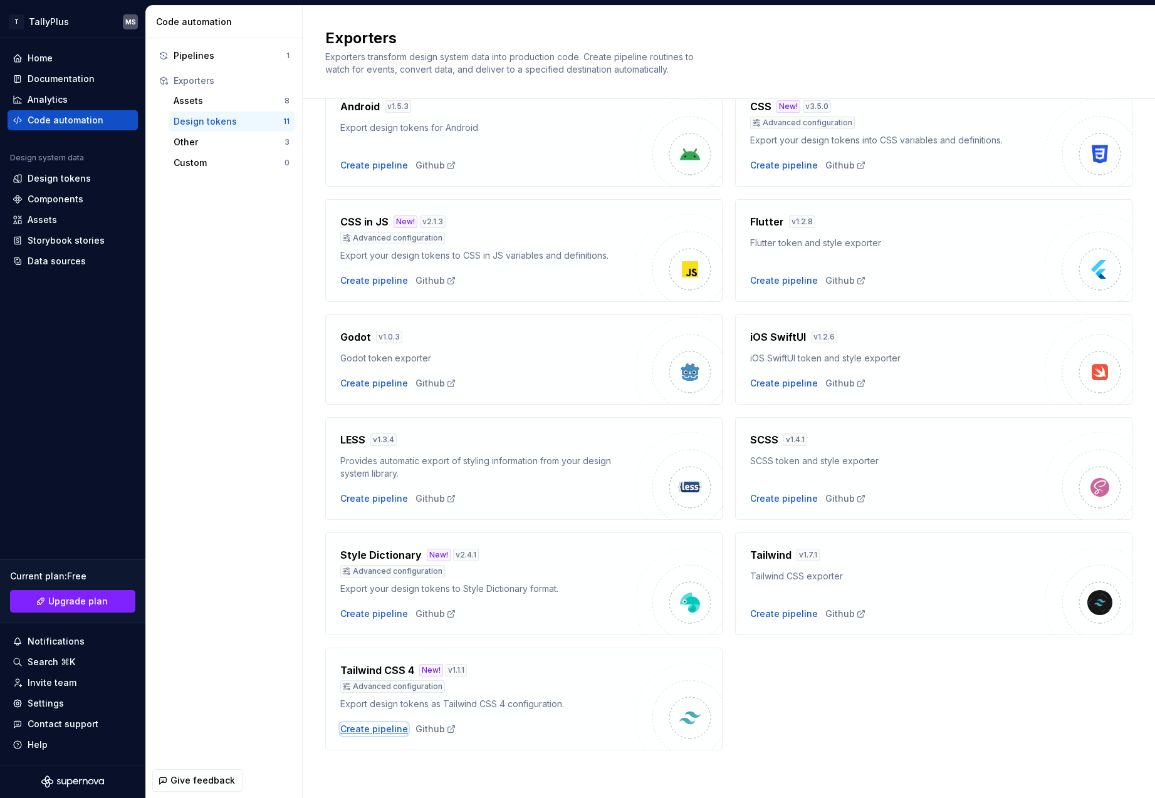
click at [375, 726] on div "Create pipeline" at bounding box center [374, 729] width 68 height 13
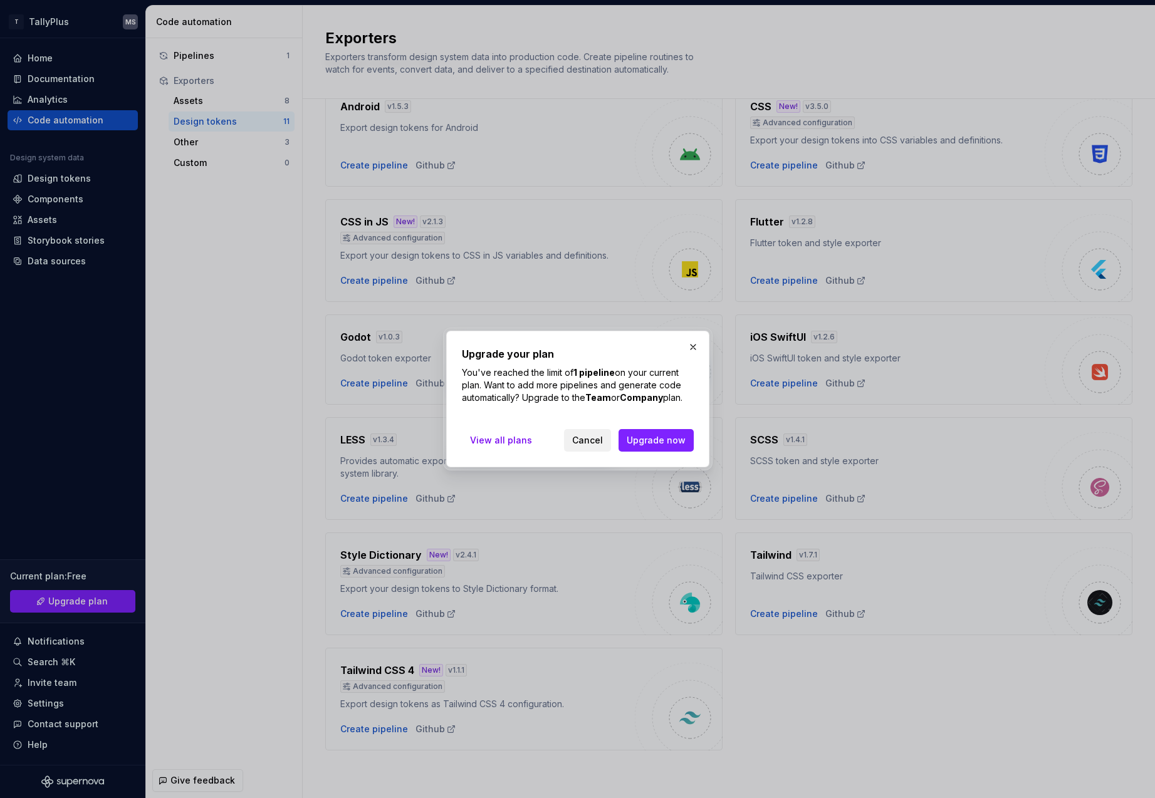
click at [590, 439] on span "Cancel" at bounding box center [587, 440] width 31 height 13
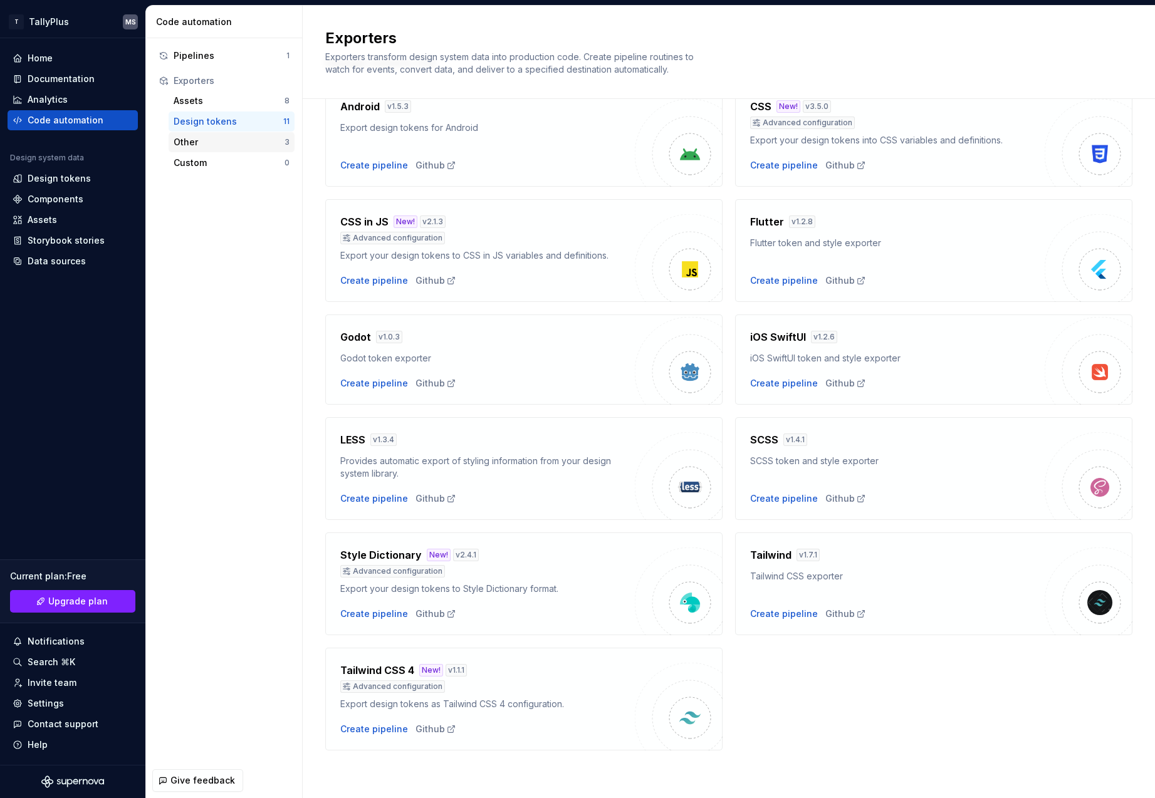
click at [217, 136] on div "Other" at bounding box center [229, 142] width 111 height 13
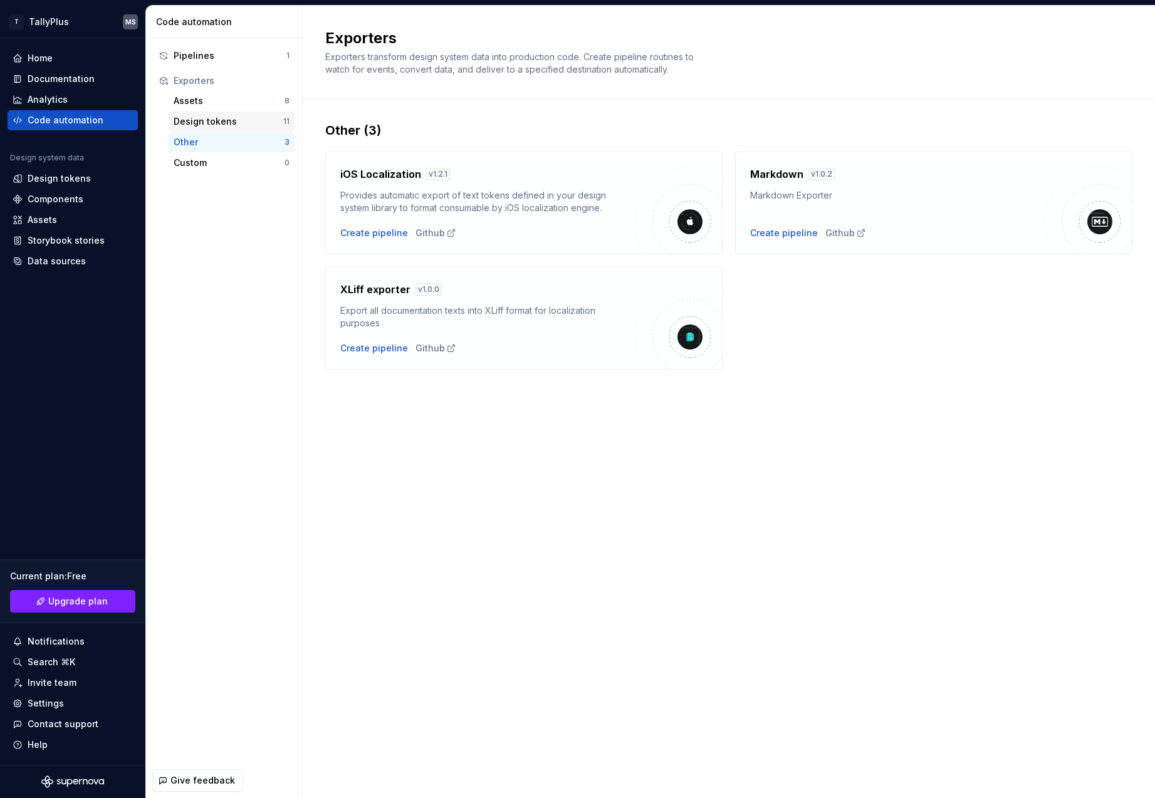
click at [200, 118] on div "Design tokens" at bounding box center [229, 121] width 110 height 13
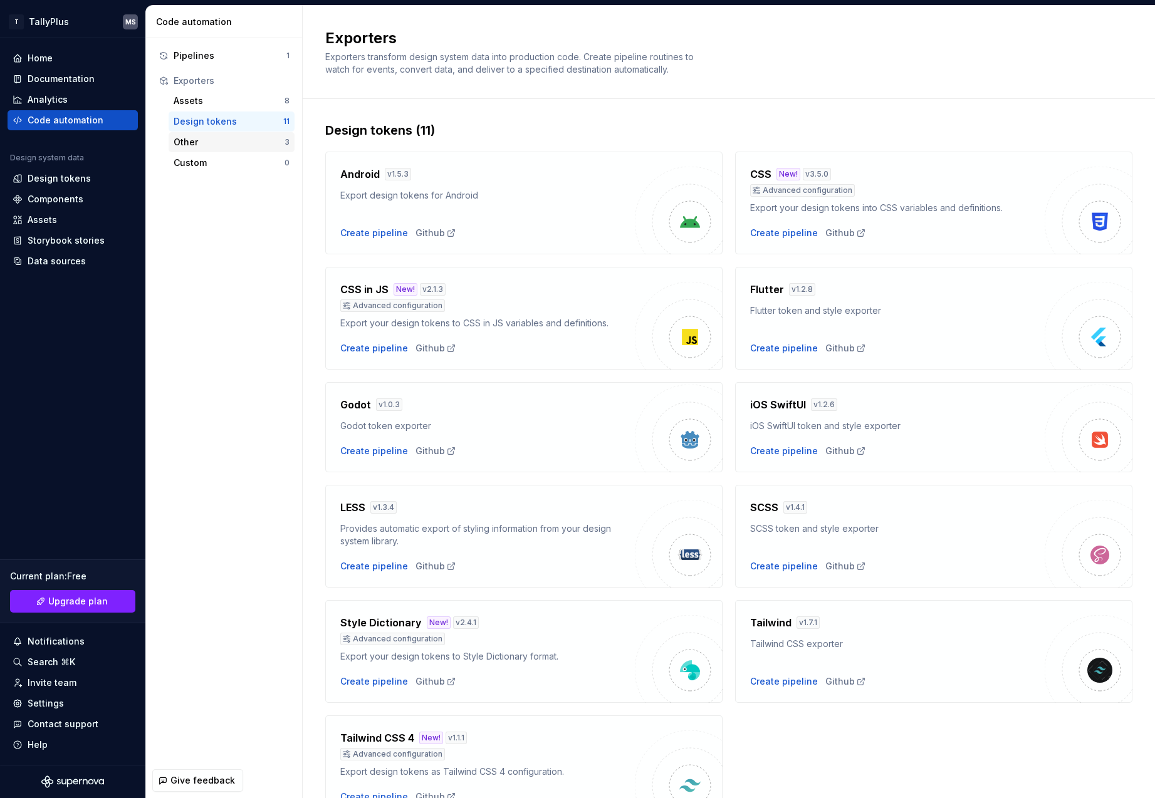
click at [204, 143] on div "Other" at bounding box center [229, 142] width 111 height 13
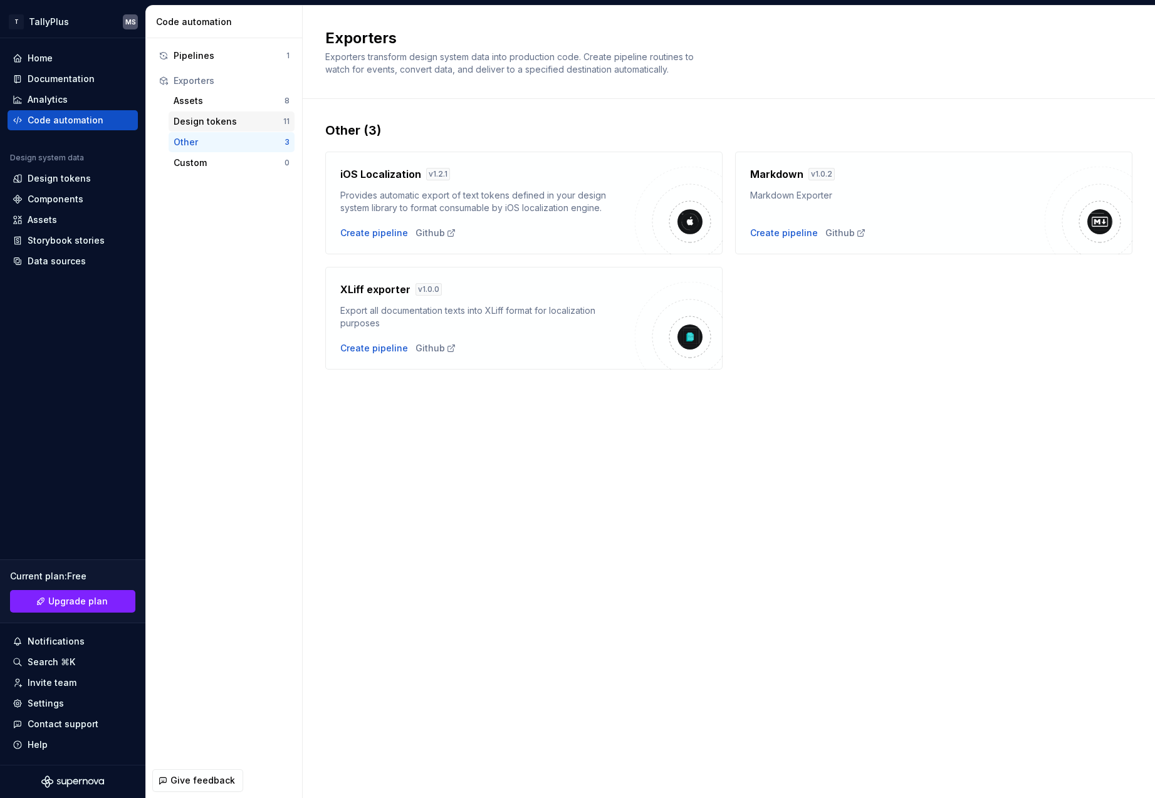
click at [204, 122] on div "Design tokens" at bounding box center [229, 121] width 110 height 13
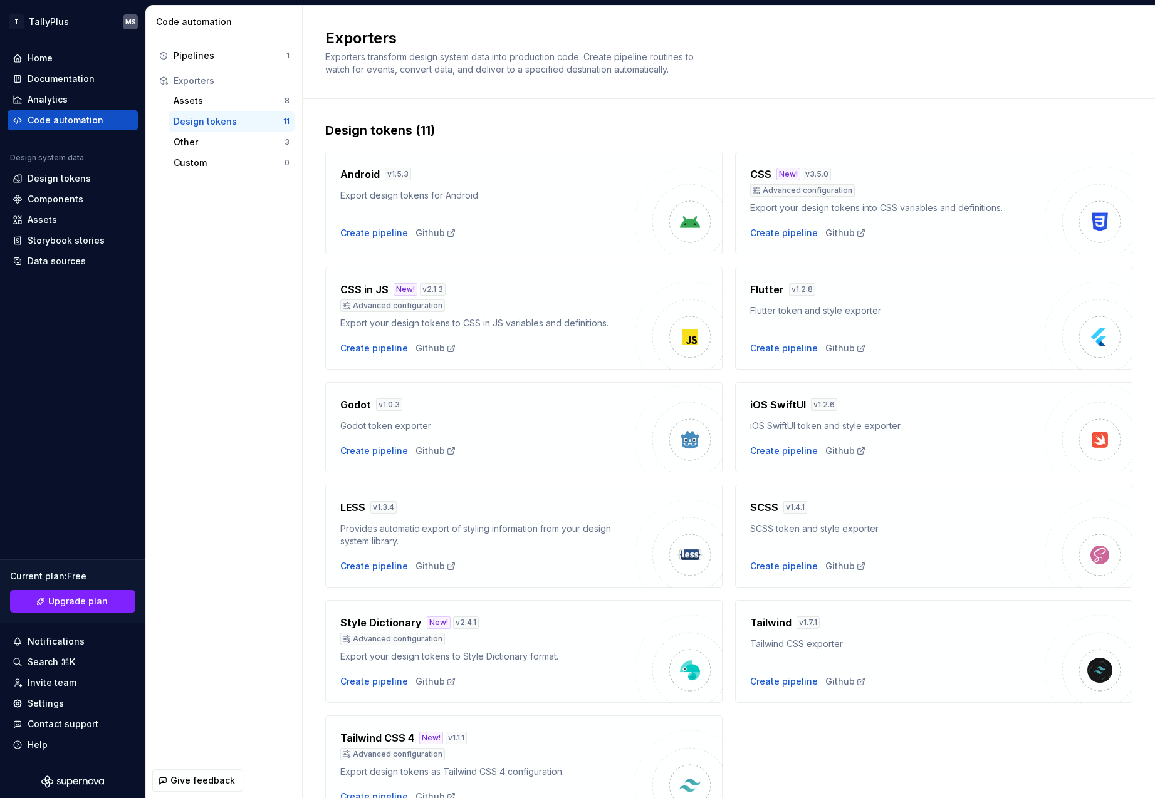
scroll to position [68, 0]
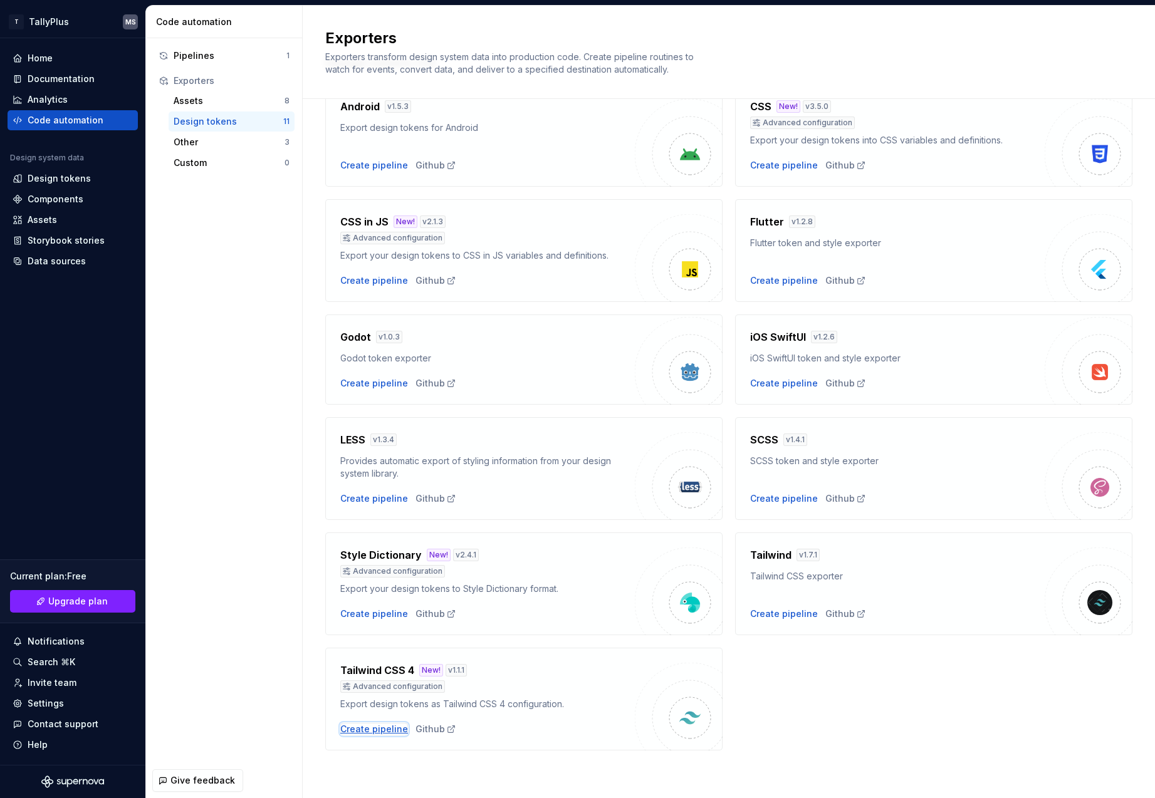
click at [363, 734] on div "Create pipeline" at bounding box center [374, 729] width 68 height 13
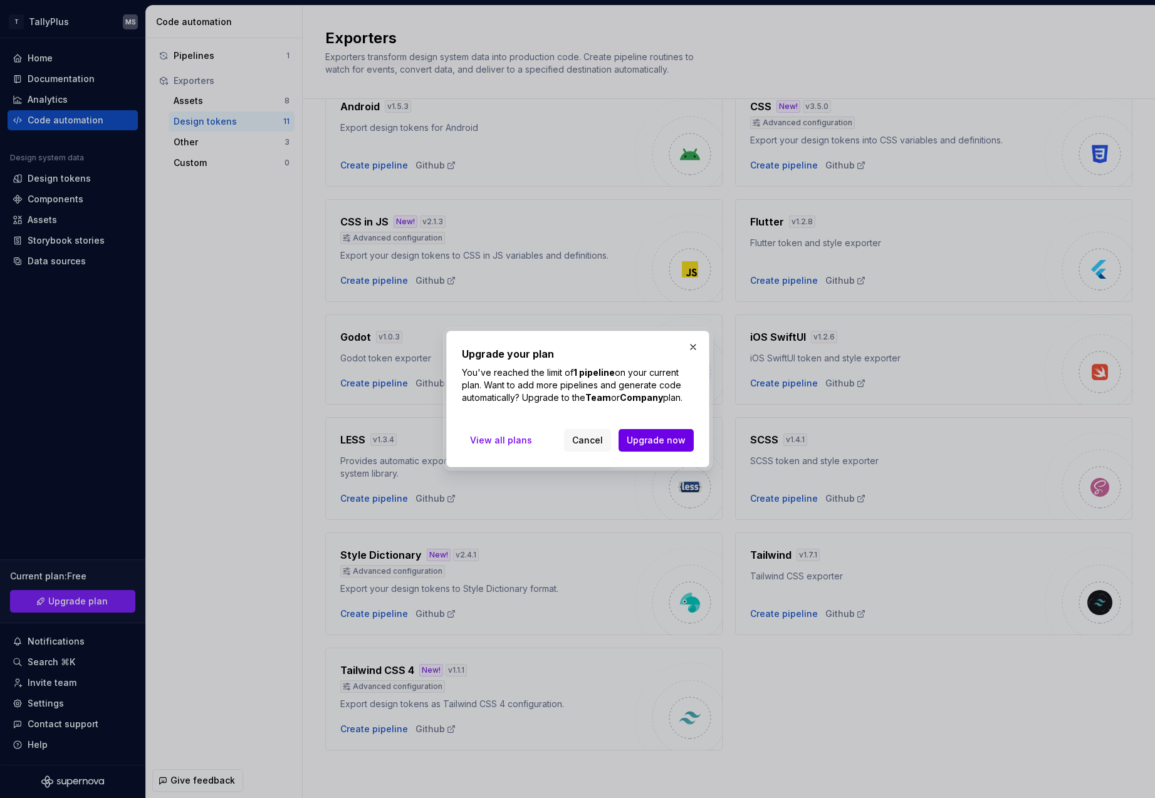
click at [642, 439] on span "Upgrade now" at bounding box center [655, 440] width 59 height 13
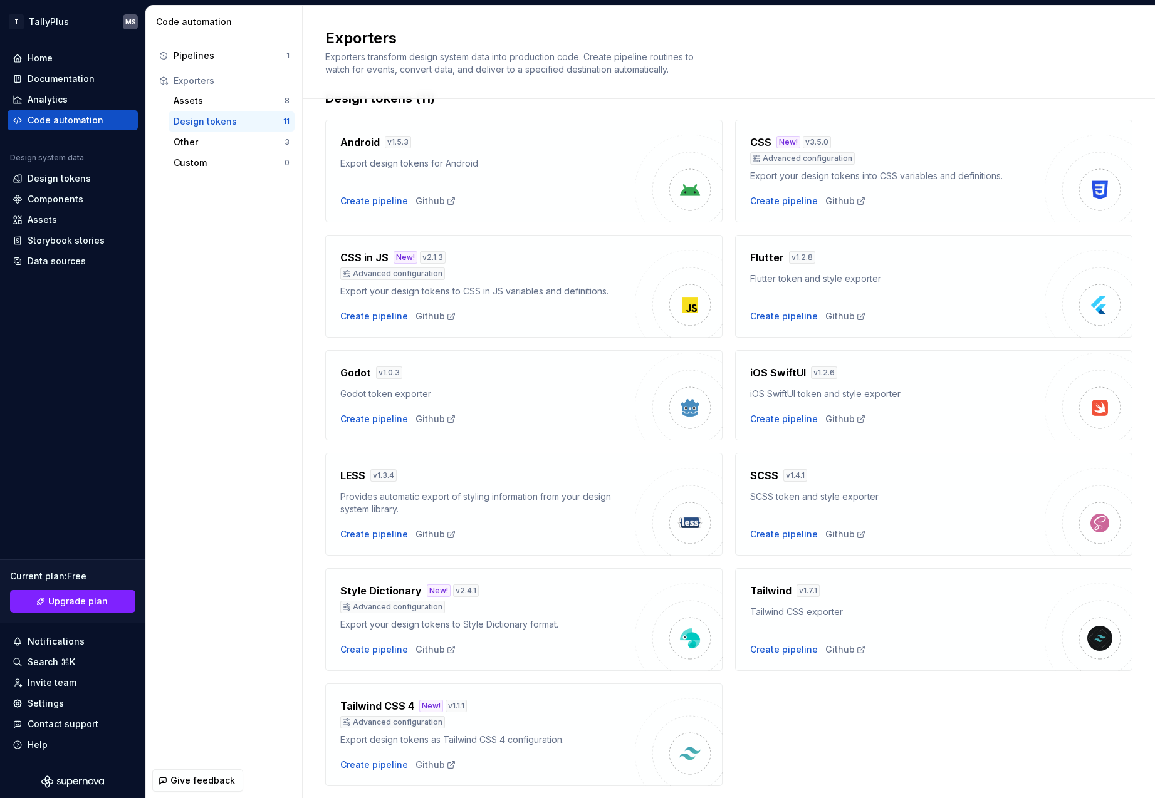
scroll to position [68, 0]
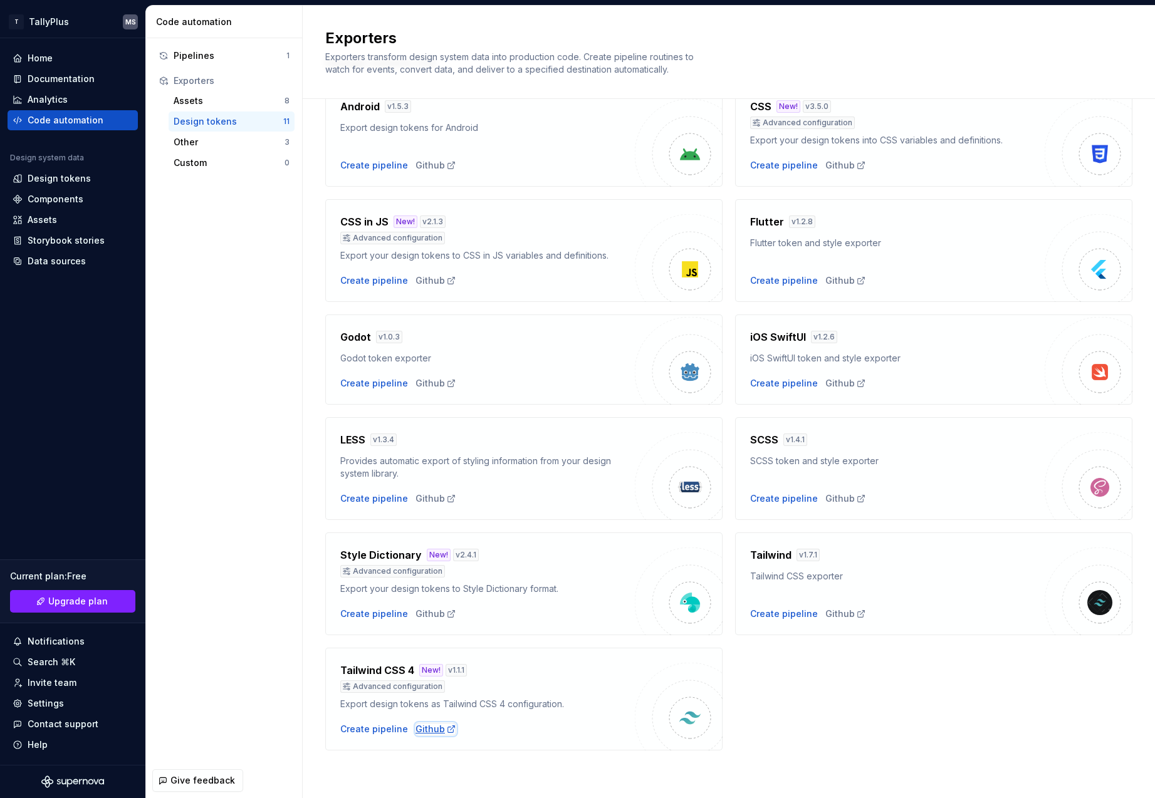
click at [426, 727] on div "Github" at bounding box center [435, 729] width 41 height 13
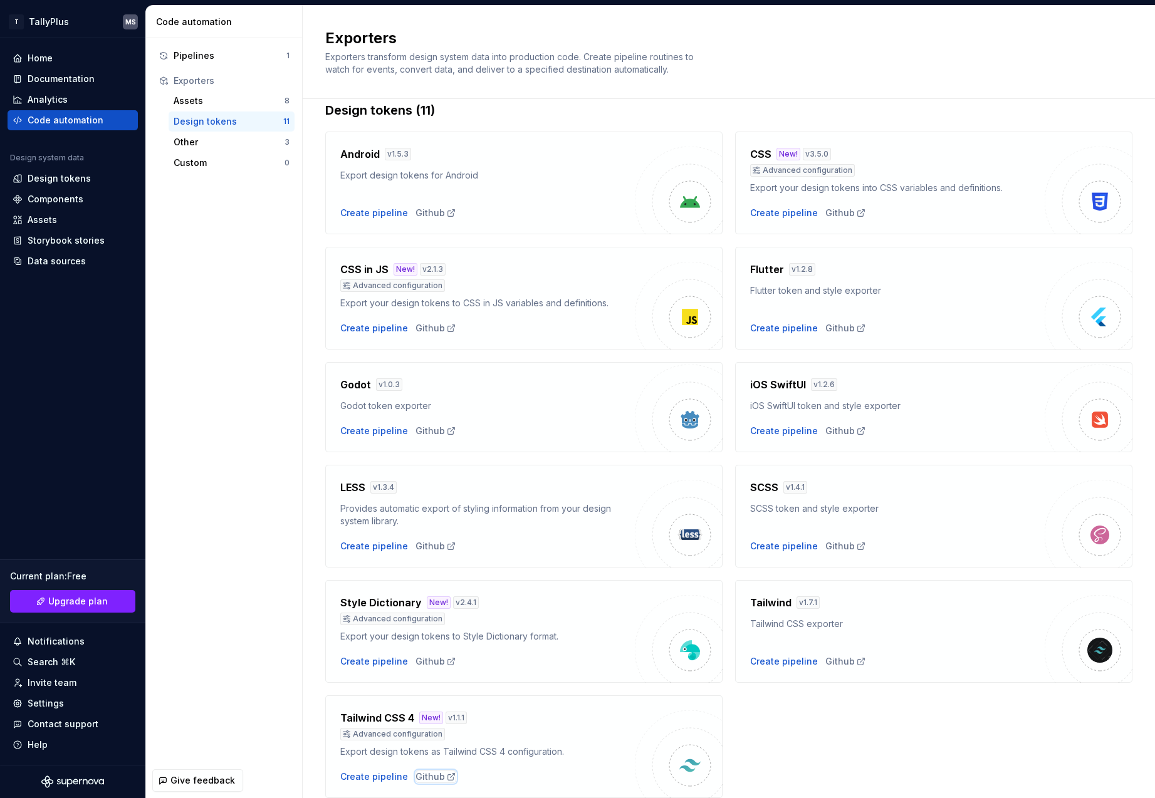
scroll to position [0, 0]
